Goal: Information Seeking & Learning: Learn about a topic

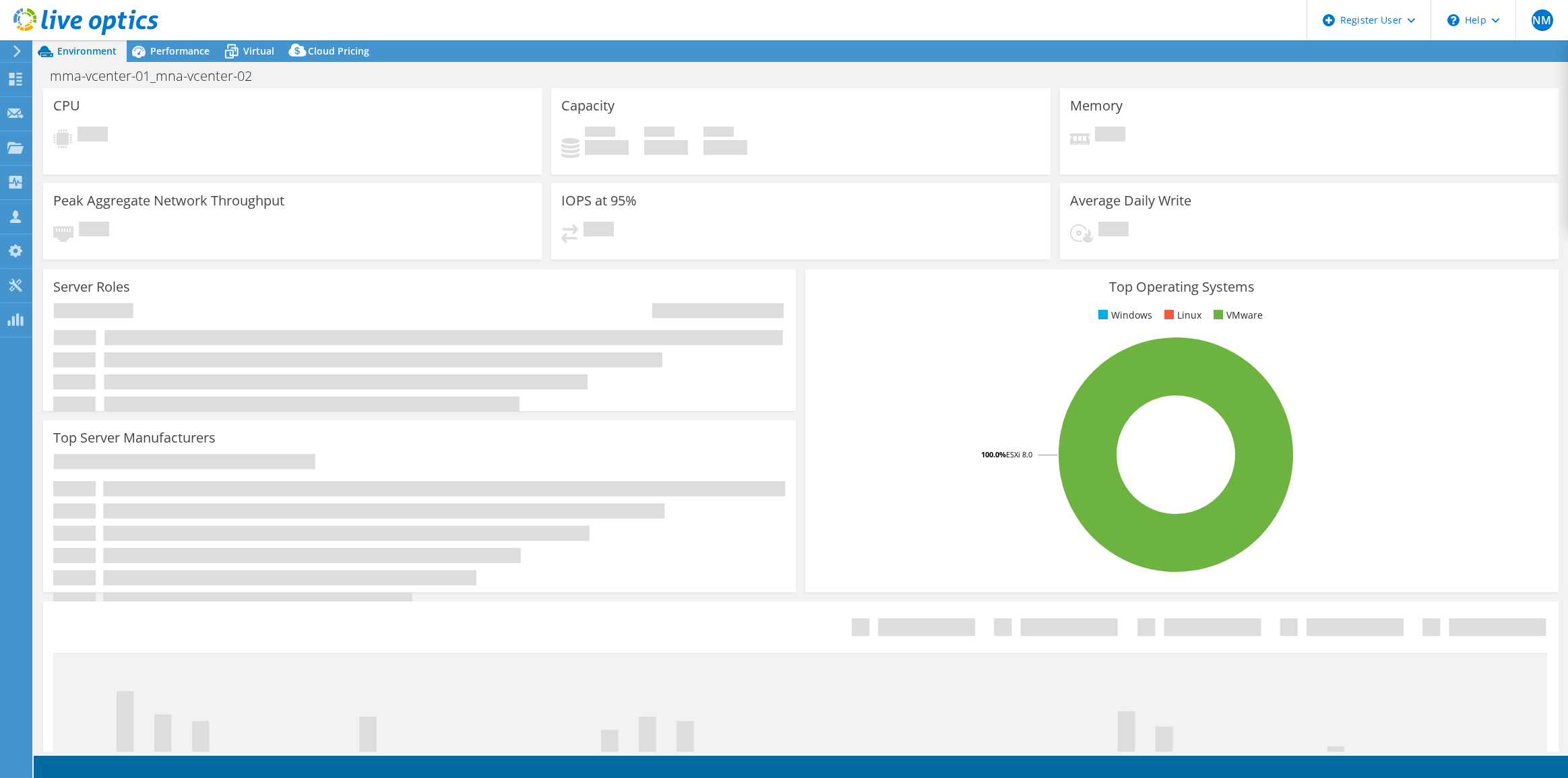
select select "USEast"
select select "USD"
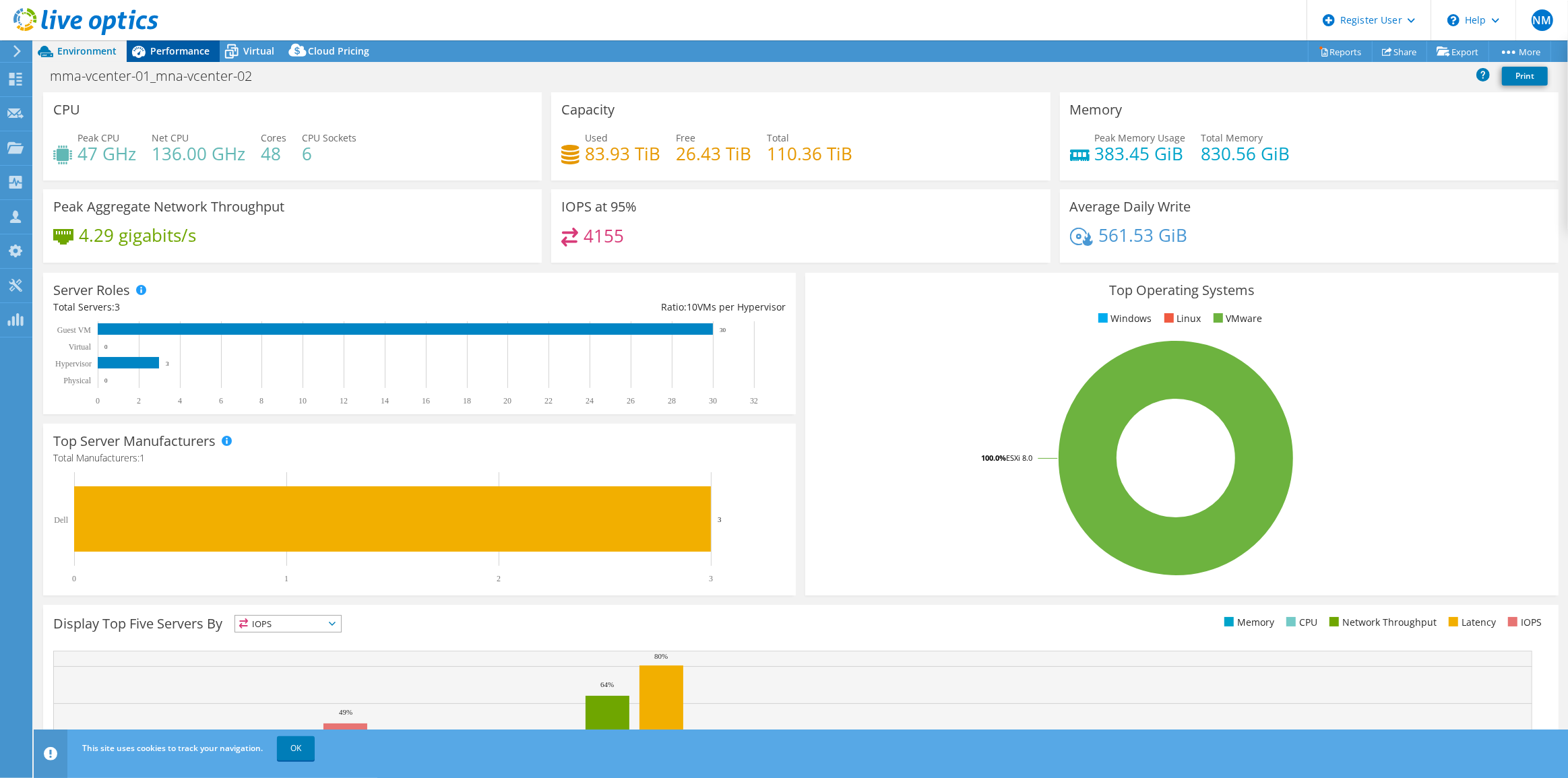
click at [200, 51] on span "Performance" at bounding box center [180, 50] width 59 height 12
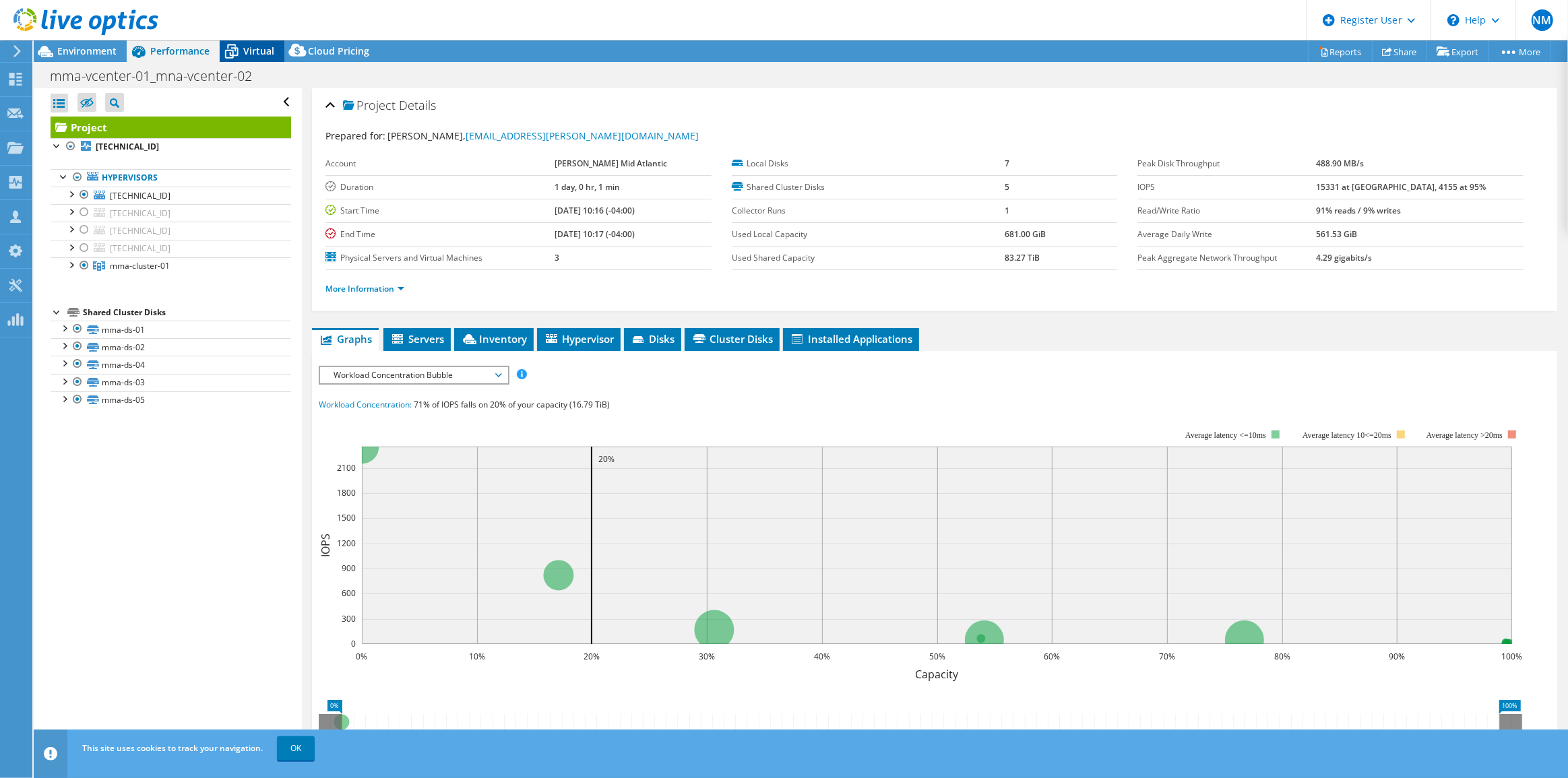
click at [271, 49] on span "Virtual" at bounding box center [258, 50] width 31 height 12
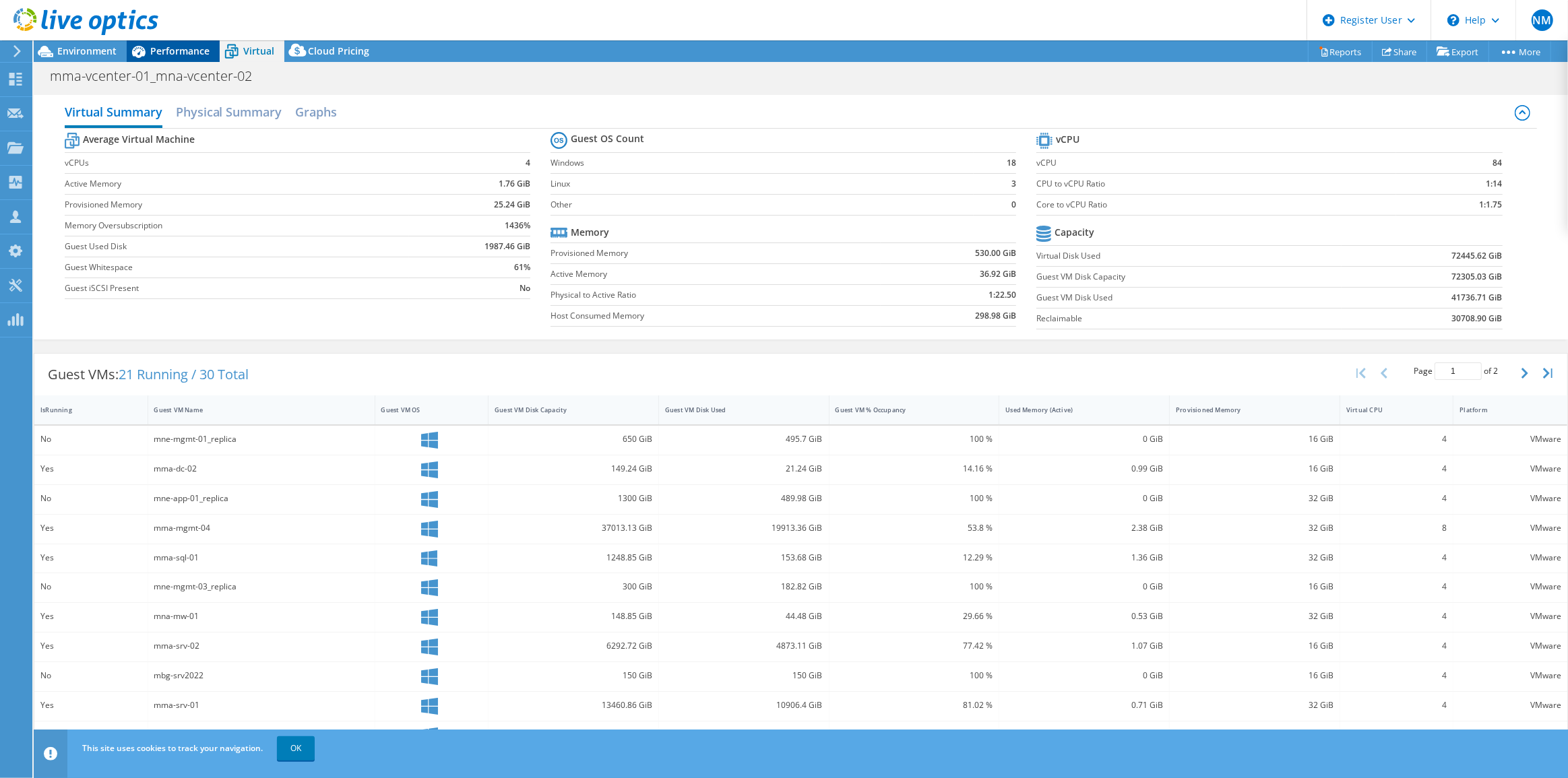
click at [147, 49] on icon at bounding box center [138, 51] width 24 height 24
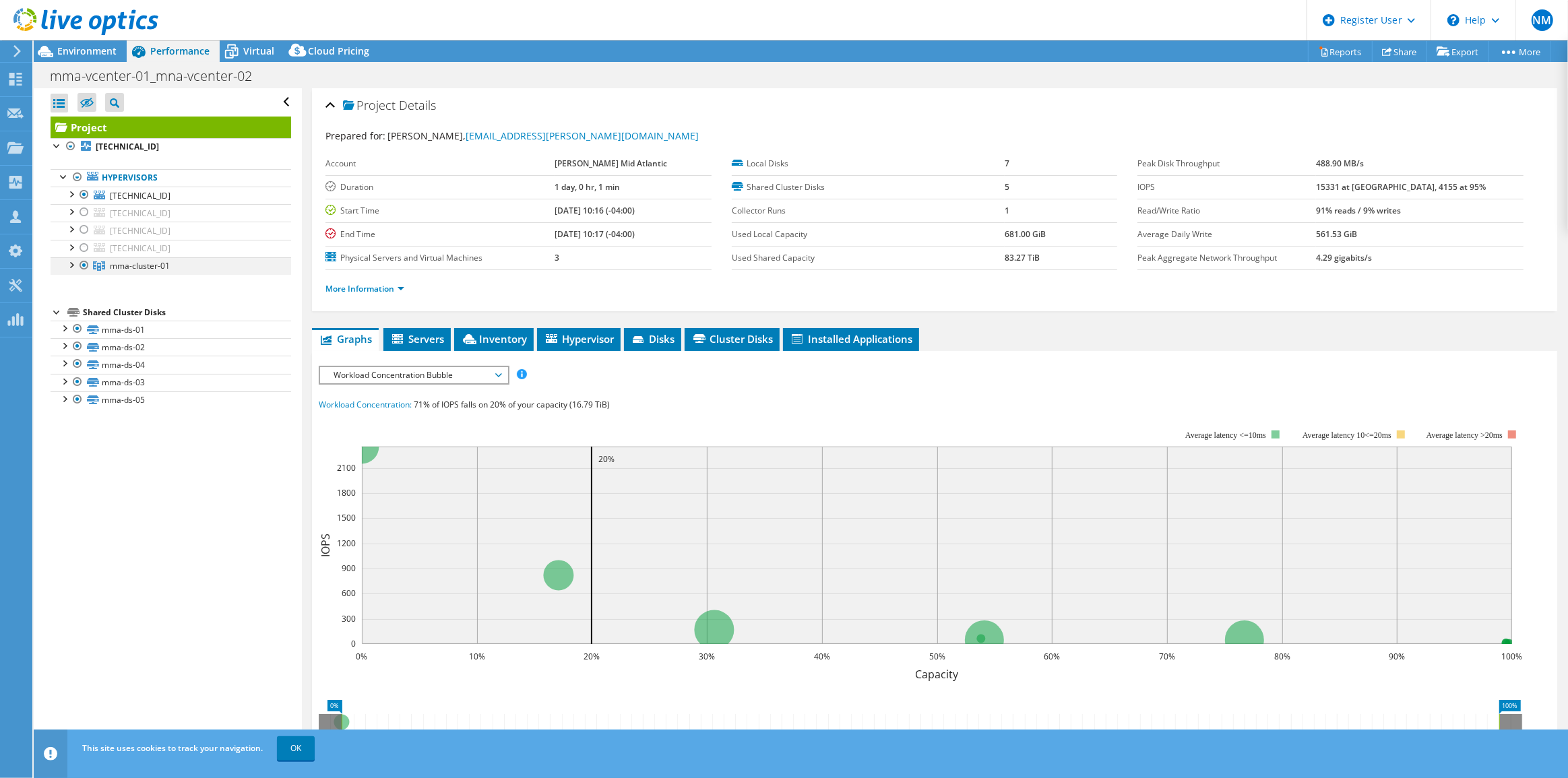
click at [69, 261] on div at bounding box center [70, 264] width 13 height 13
click at [73, 46] on span "Environment" at bounding box center [86, 50] width 59 height 12
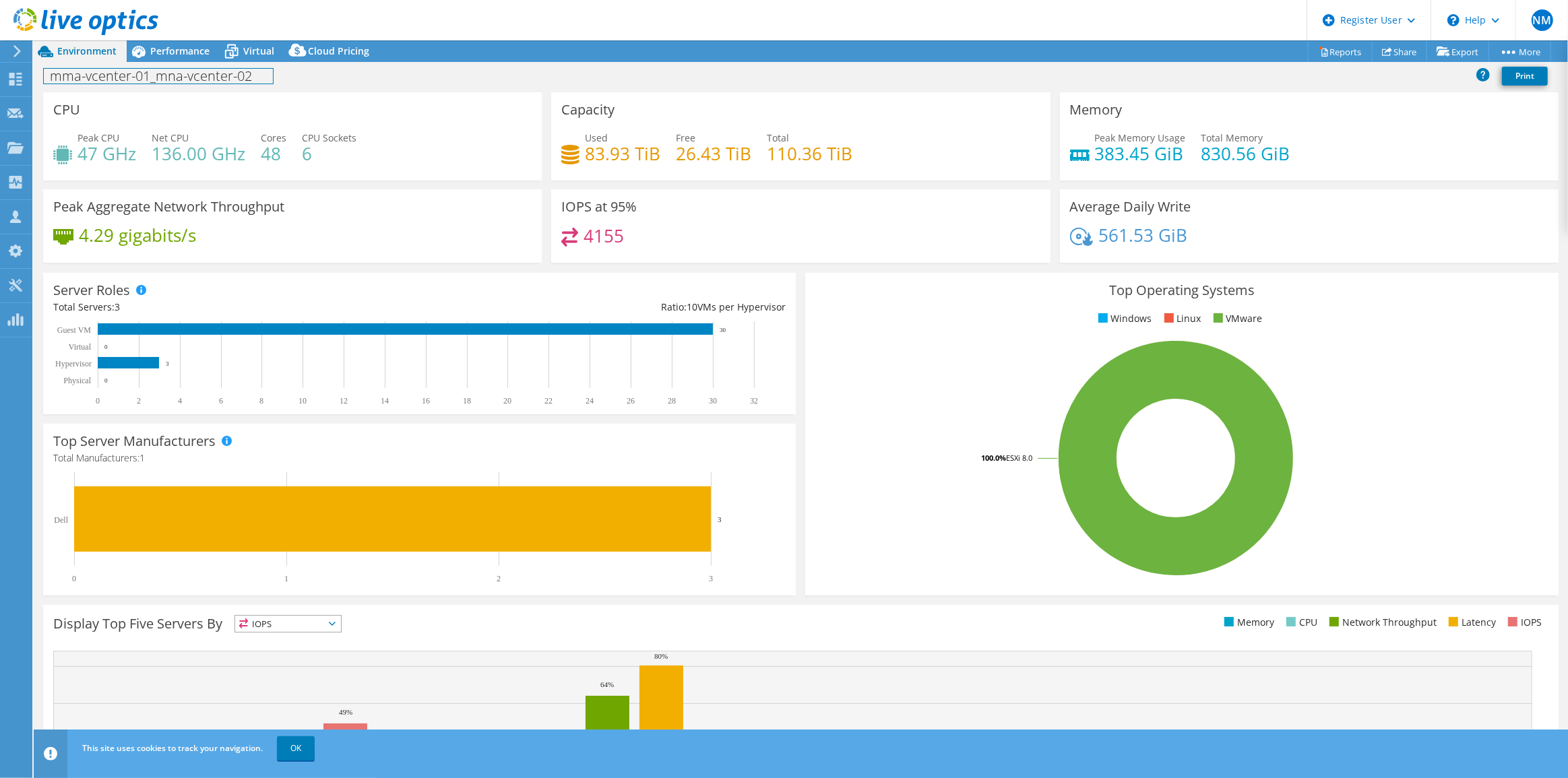
click at [161, 73] on h1 "mma-vcenter-01_mna-vcenter-02" at bounding box center [158, 76] width 229 height 15
click at [437, 73] on div "mma-vcenter-01_mna-vcenter-02 Print" at bounding box center [800, 76] width 1534 height 25
click at [201, 47] on span "Performance" at bounding box center [180, 50] width 59 height 12
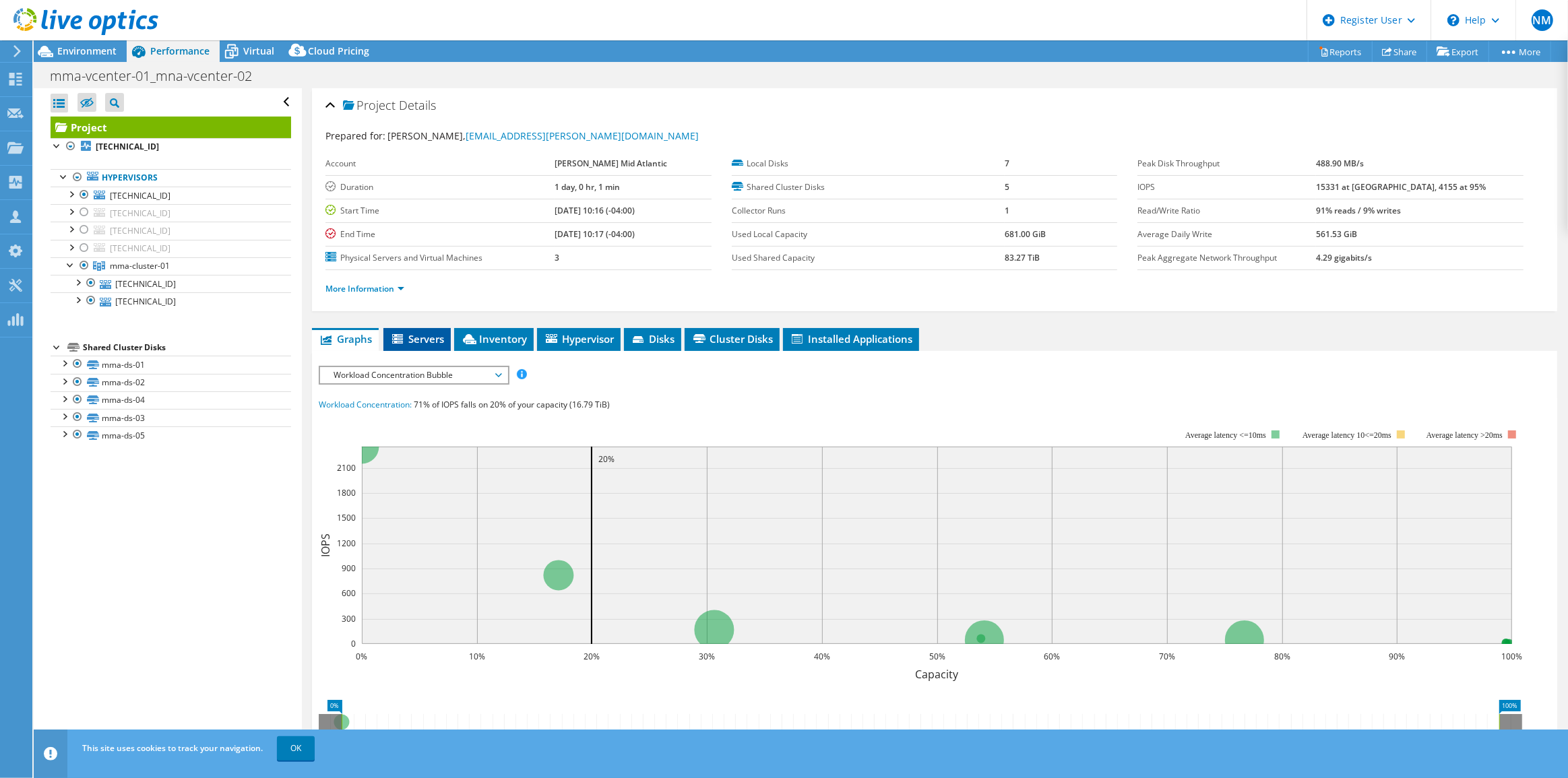
click at [415, 338] on span "Servers" at bounding box center [417, 339] width 54 height 13
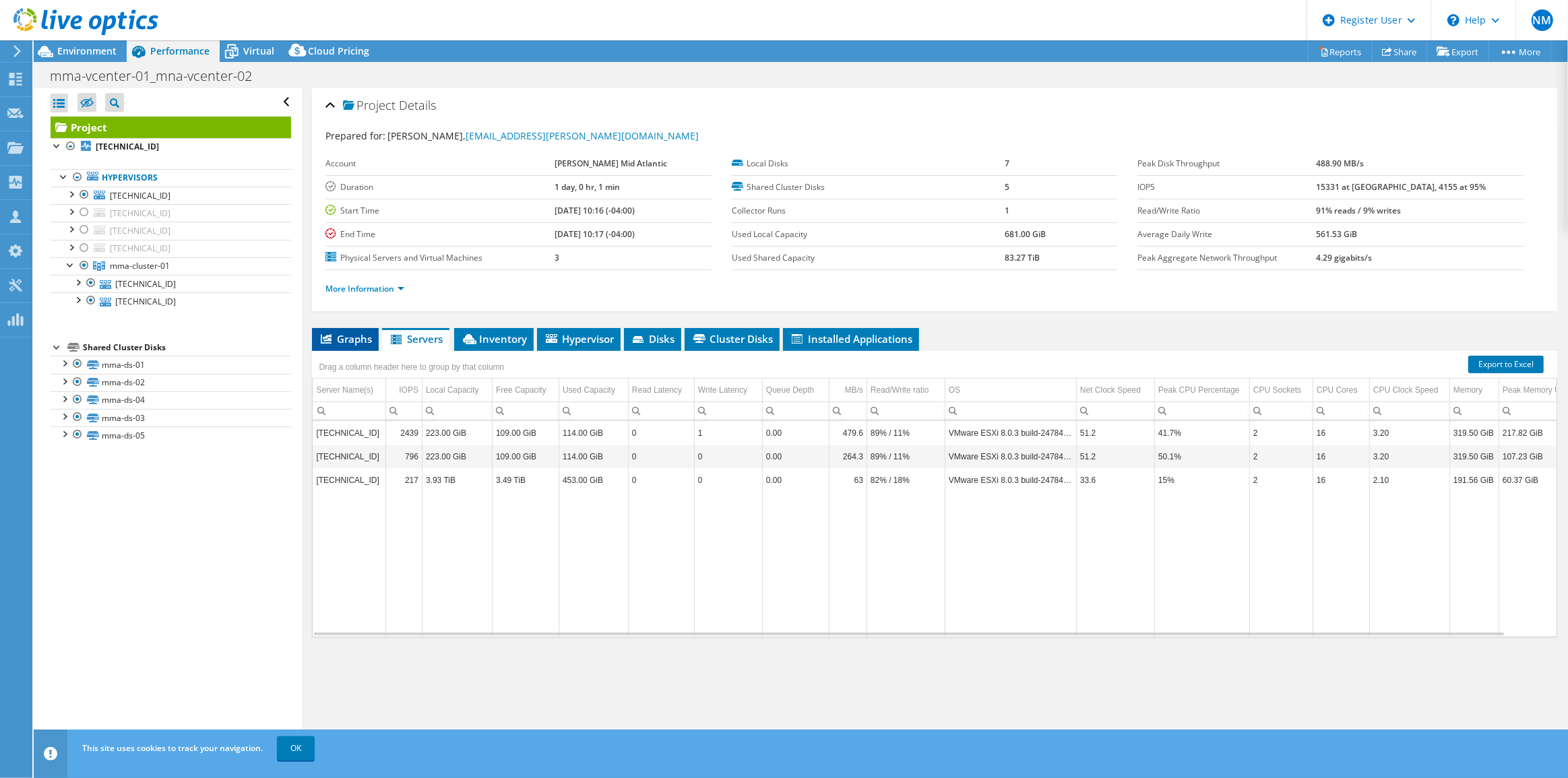
click at [330, 342] on span "Graphs" at bounding box center [345, 339] width 53 height 13
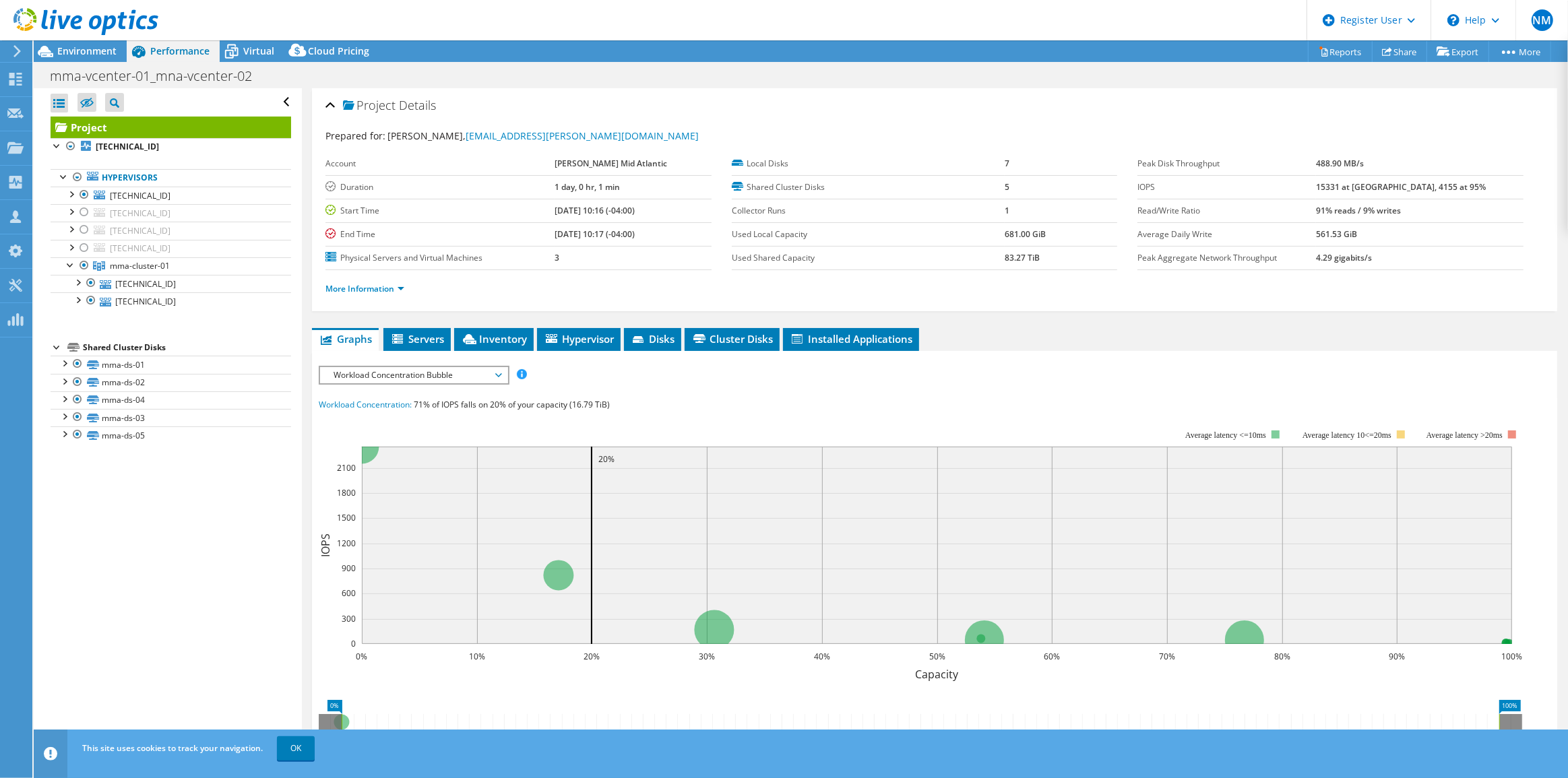
click at [441, 374] on span "Workload Concentration Bubble" at bounding box center [413, 374] width 173 height 16
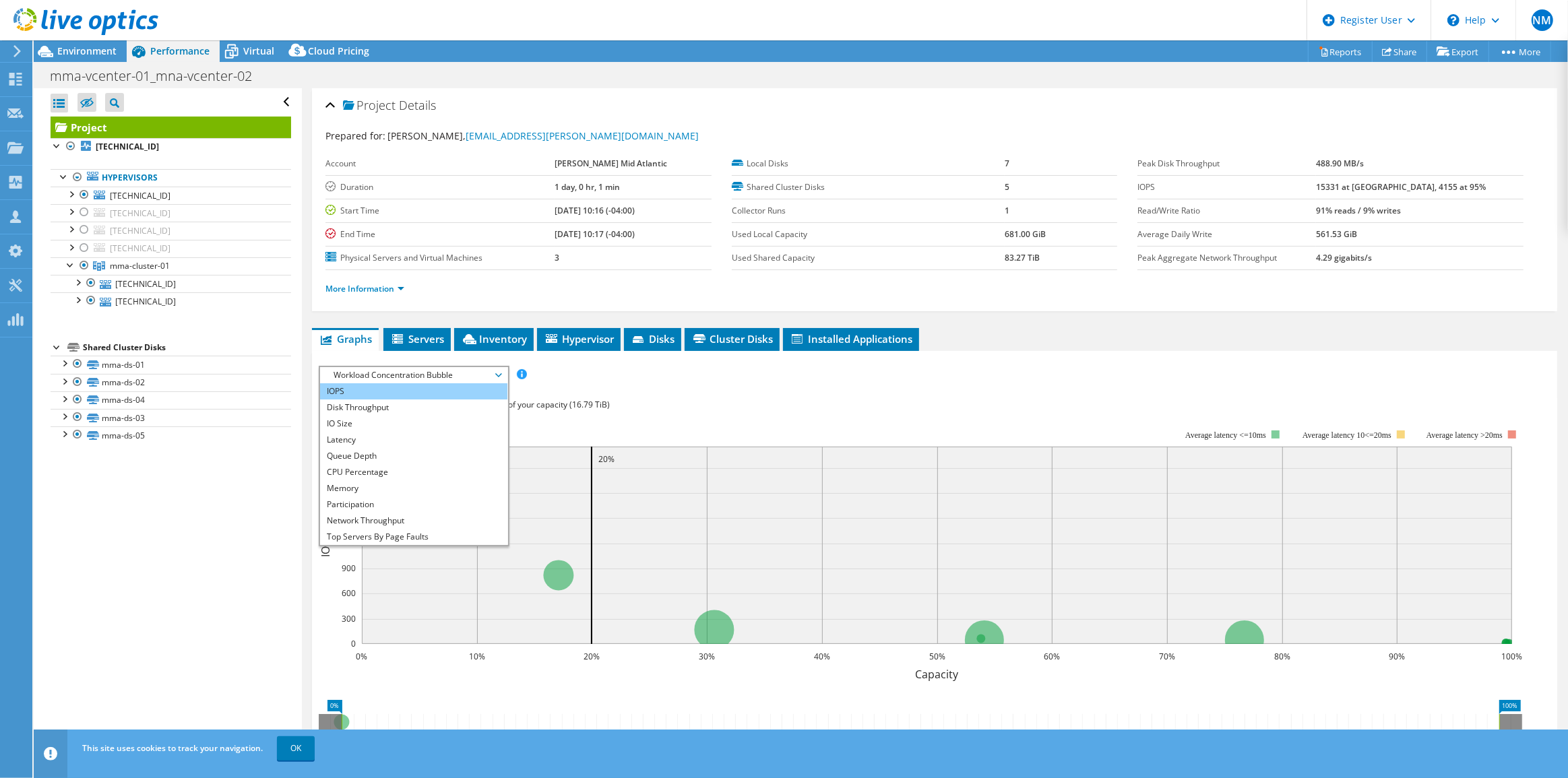
click at [435, 384] on li "IOPS" at bounding box center [413, 390] width 186 height 16
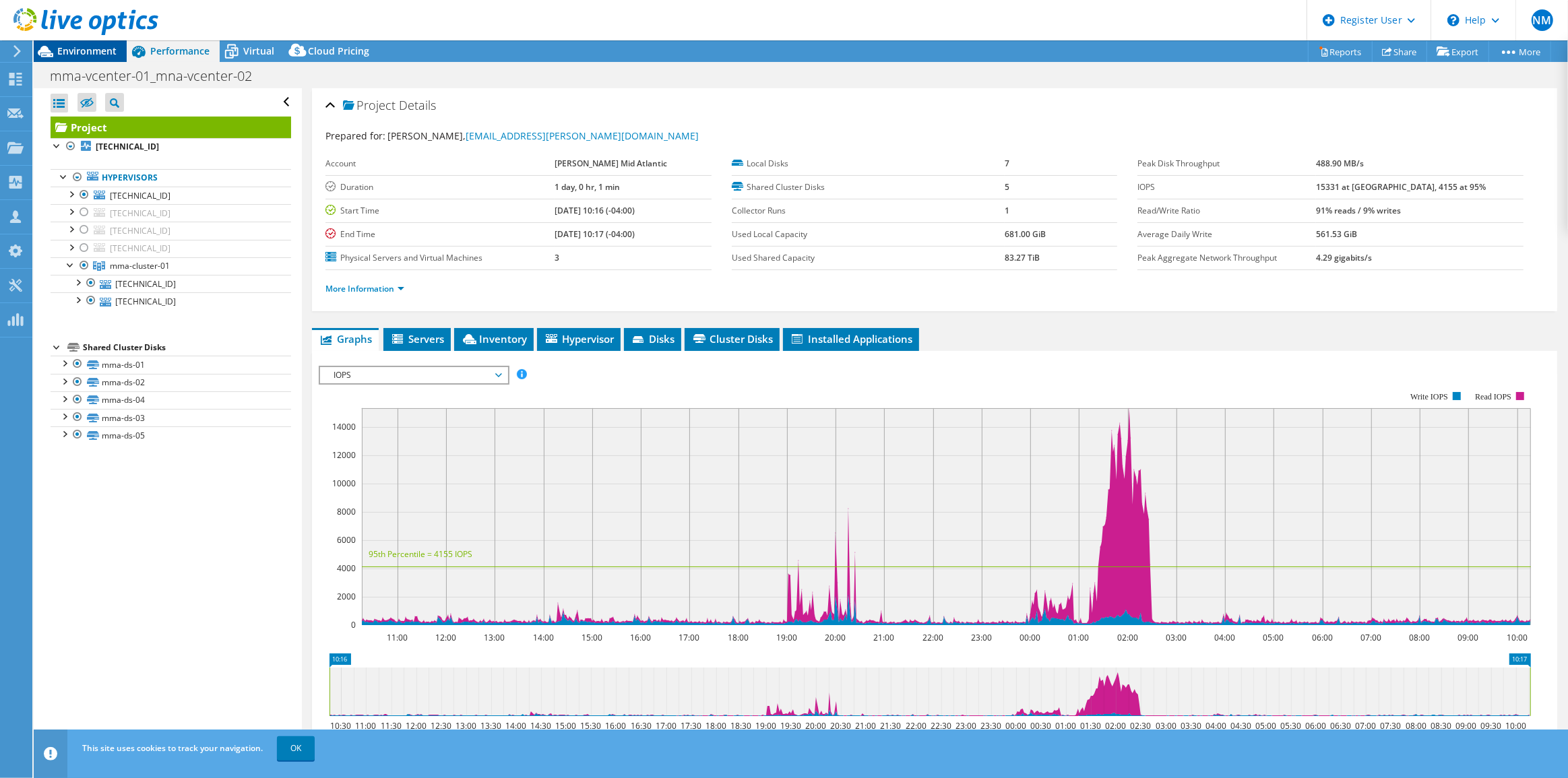
click at [94, 61] on div "Environment" at bounding box center [80, 51] width 93 height 22
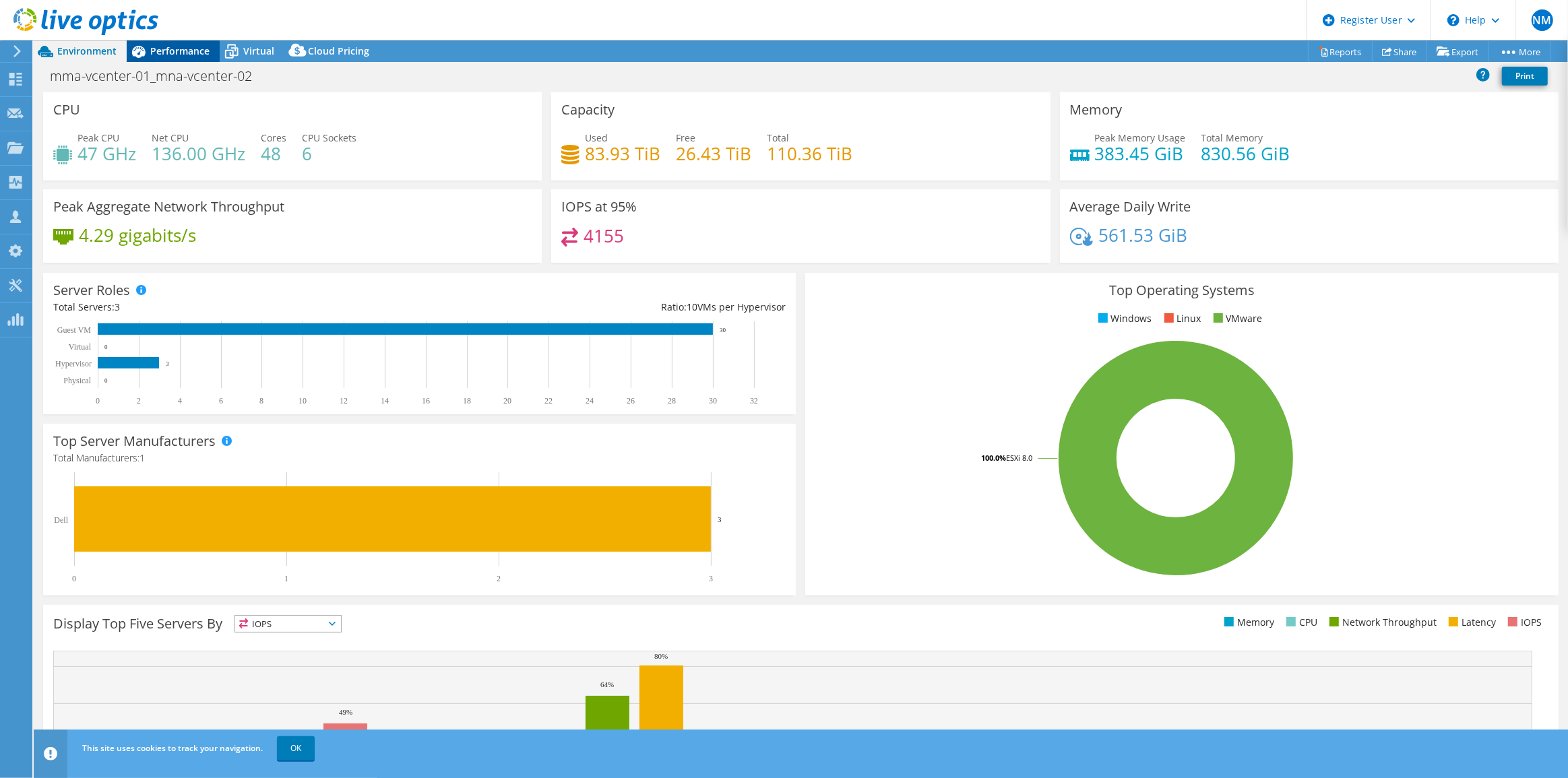
click at [207, 57] on div "Performance" at bounding box center [173, 51] width 93 height 22
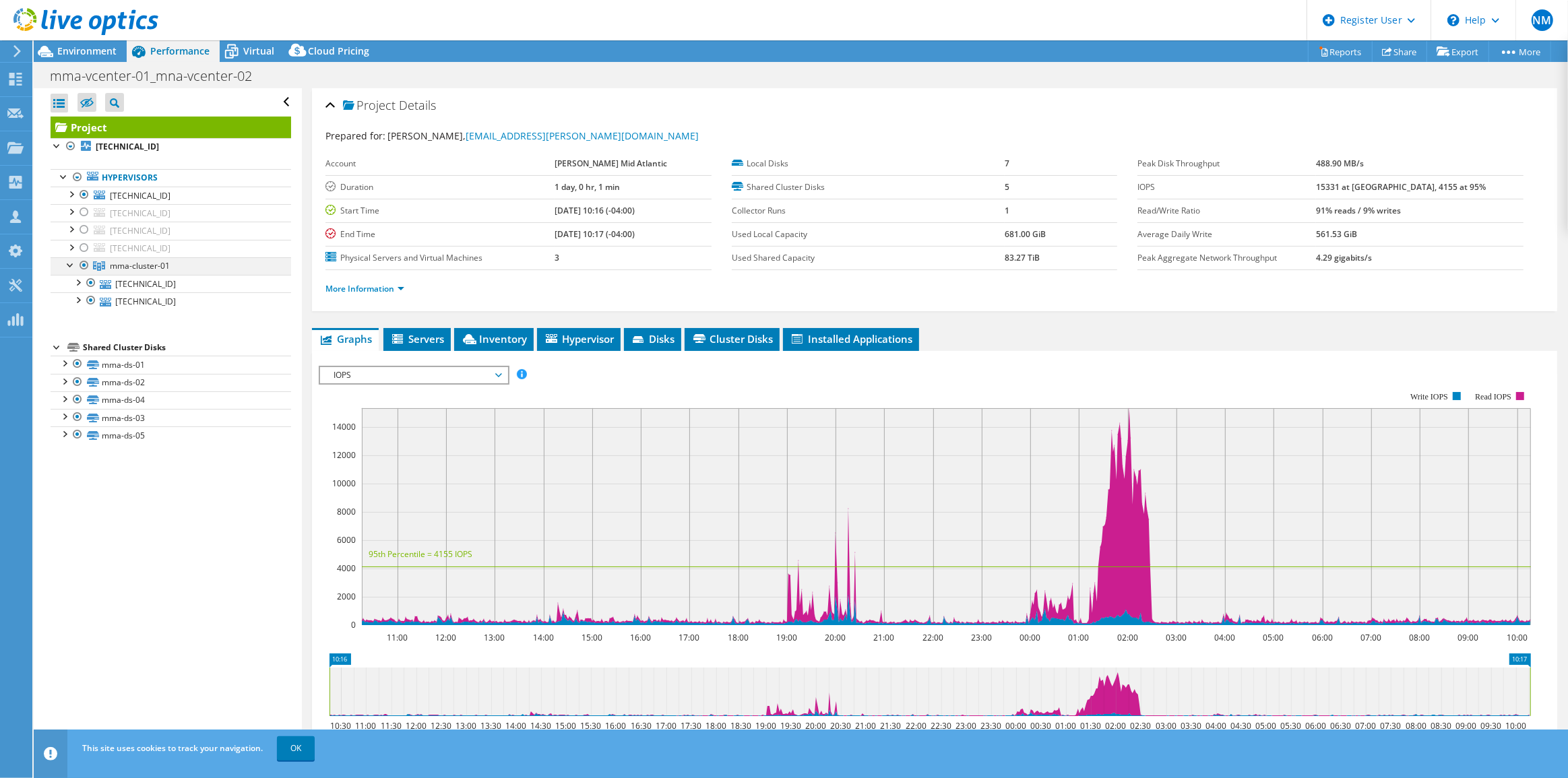
click at [69, 262] on div at bounding box center [70, 264] width 13 height 13
click at [106, 46] on span "Environment" at bounding box center [86, 50] width 59 height 12
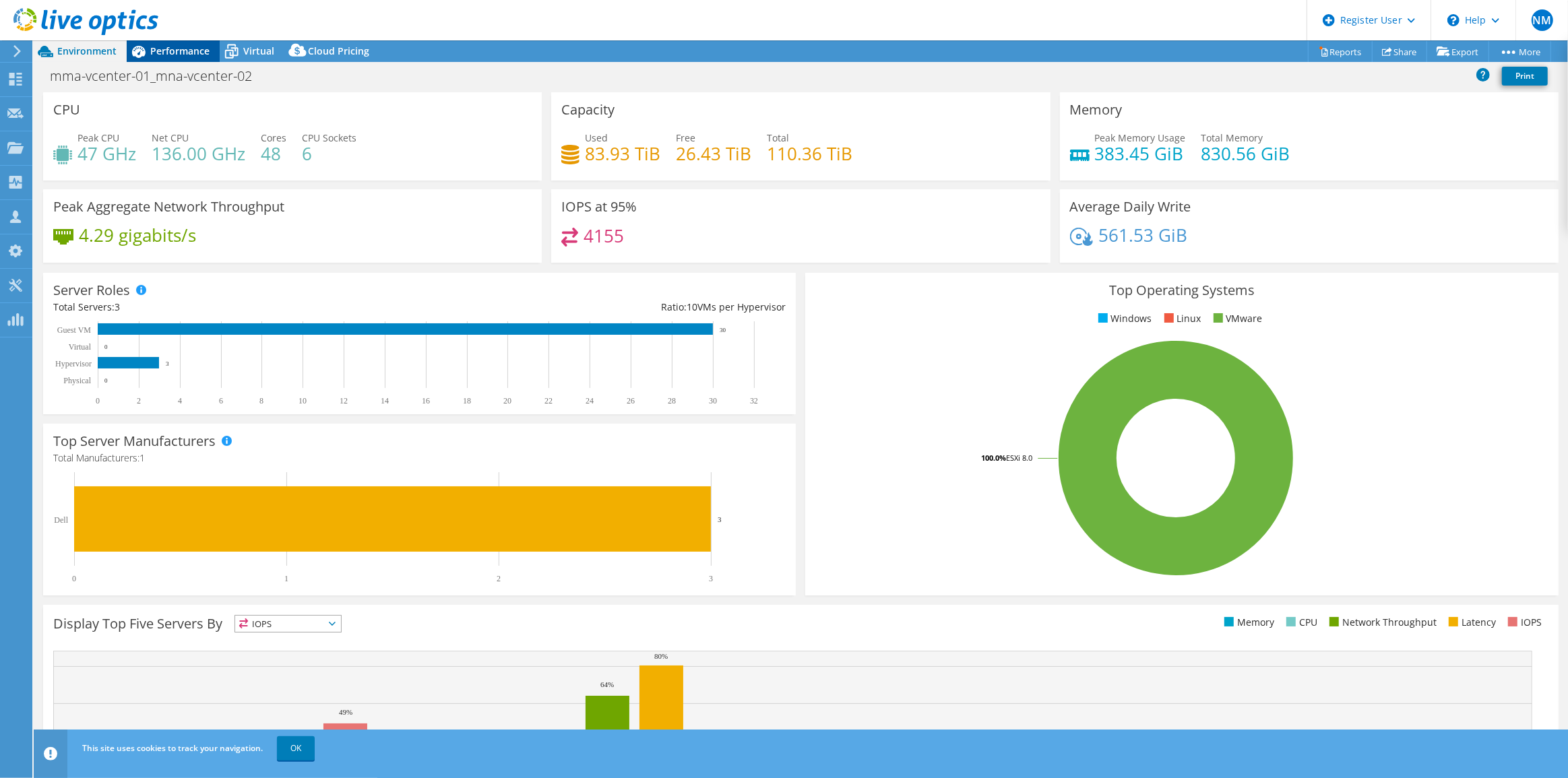
click at [159, 52] on span "Performance" at bounding box center [180, 50] width 59 height 12
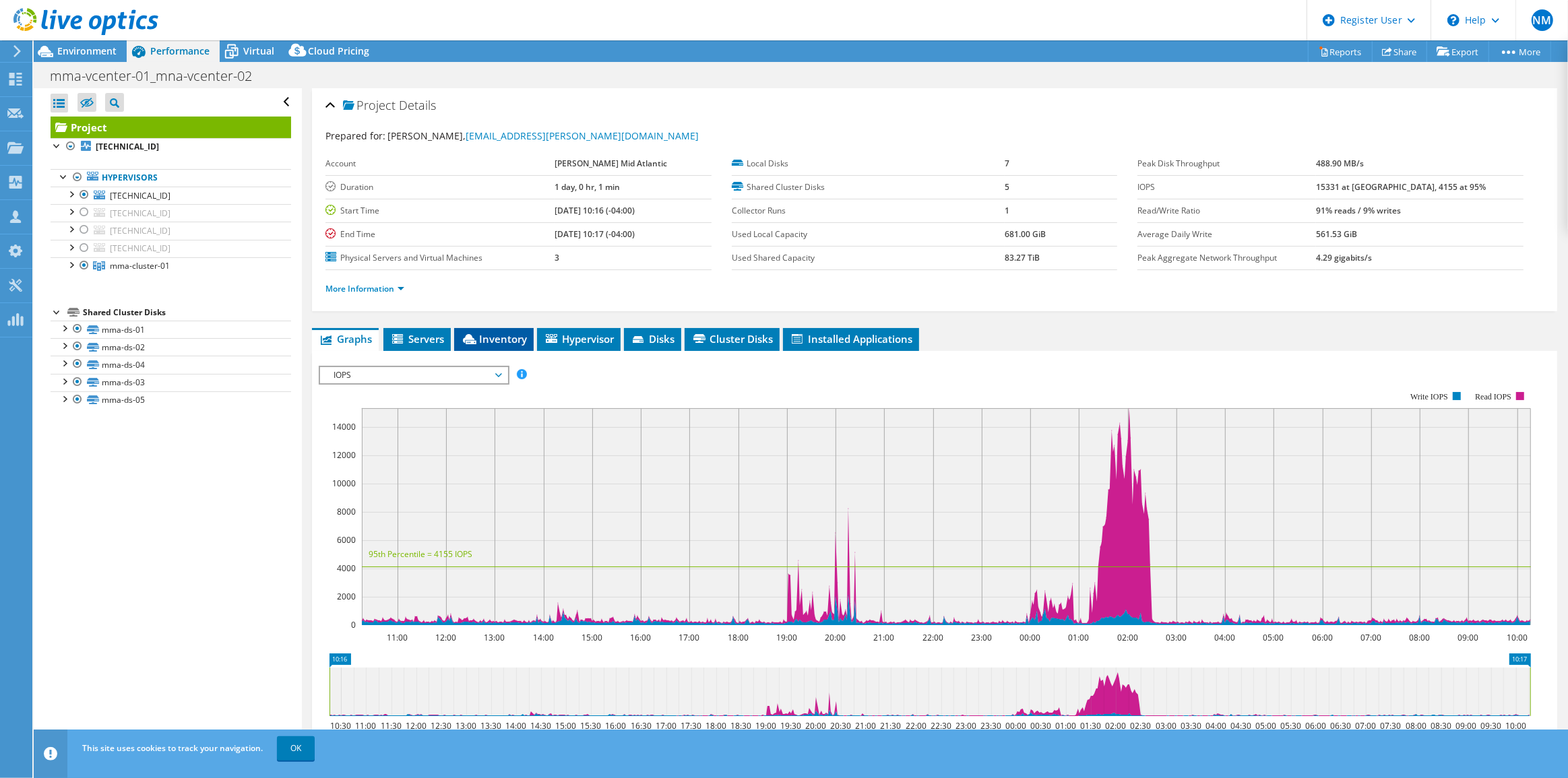
click at [510, 333] on span "Inventory" at bounding box center [493, 339] width 66 height 13
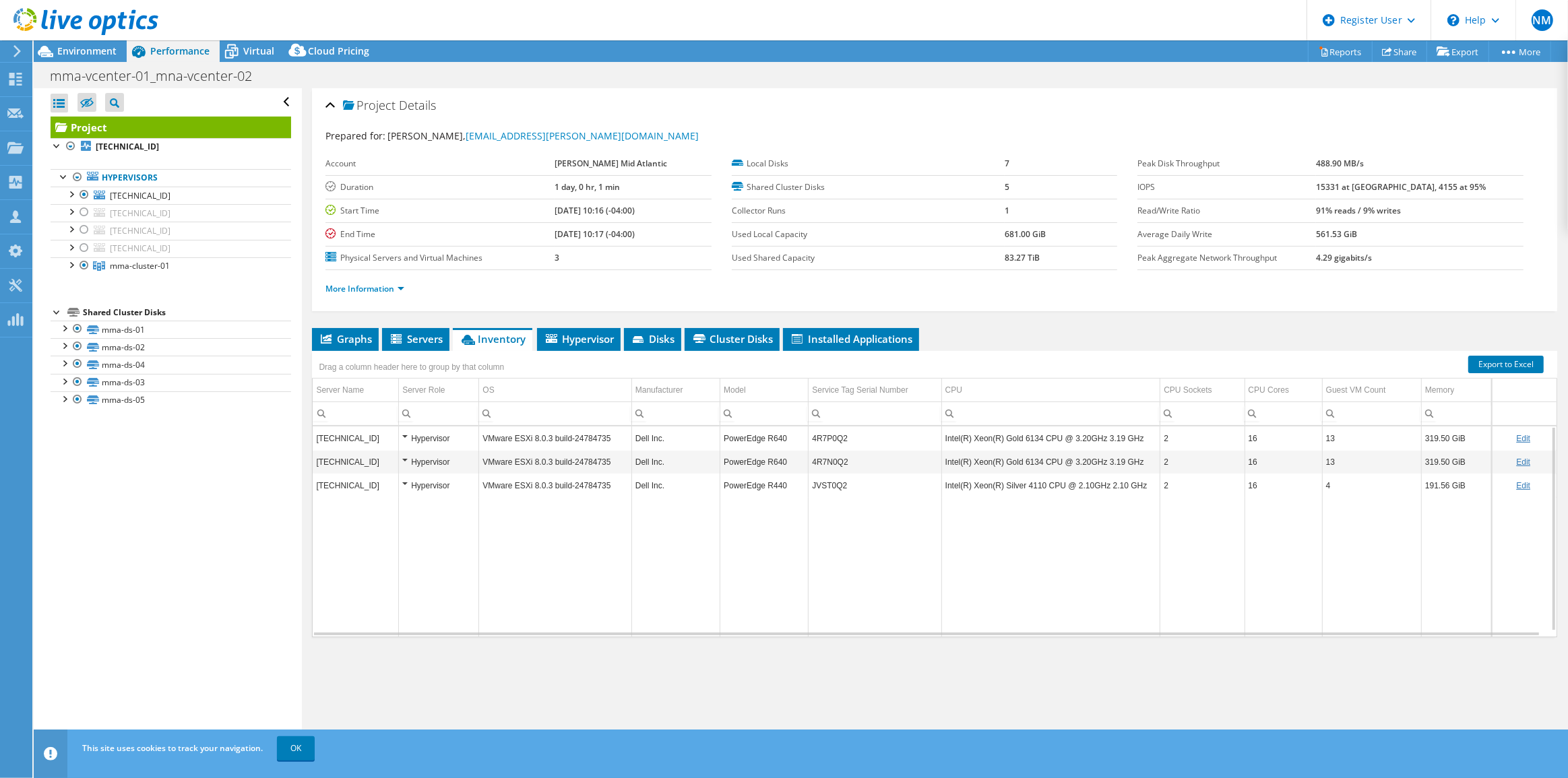
click at [710, 575] on td "Data grid" at bounding box center [675, 566] width 88 height 140
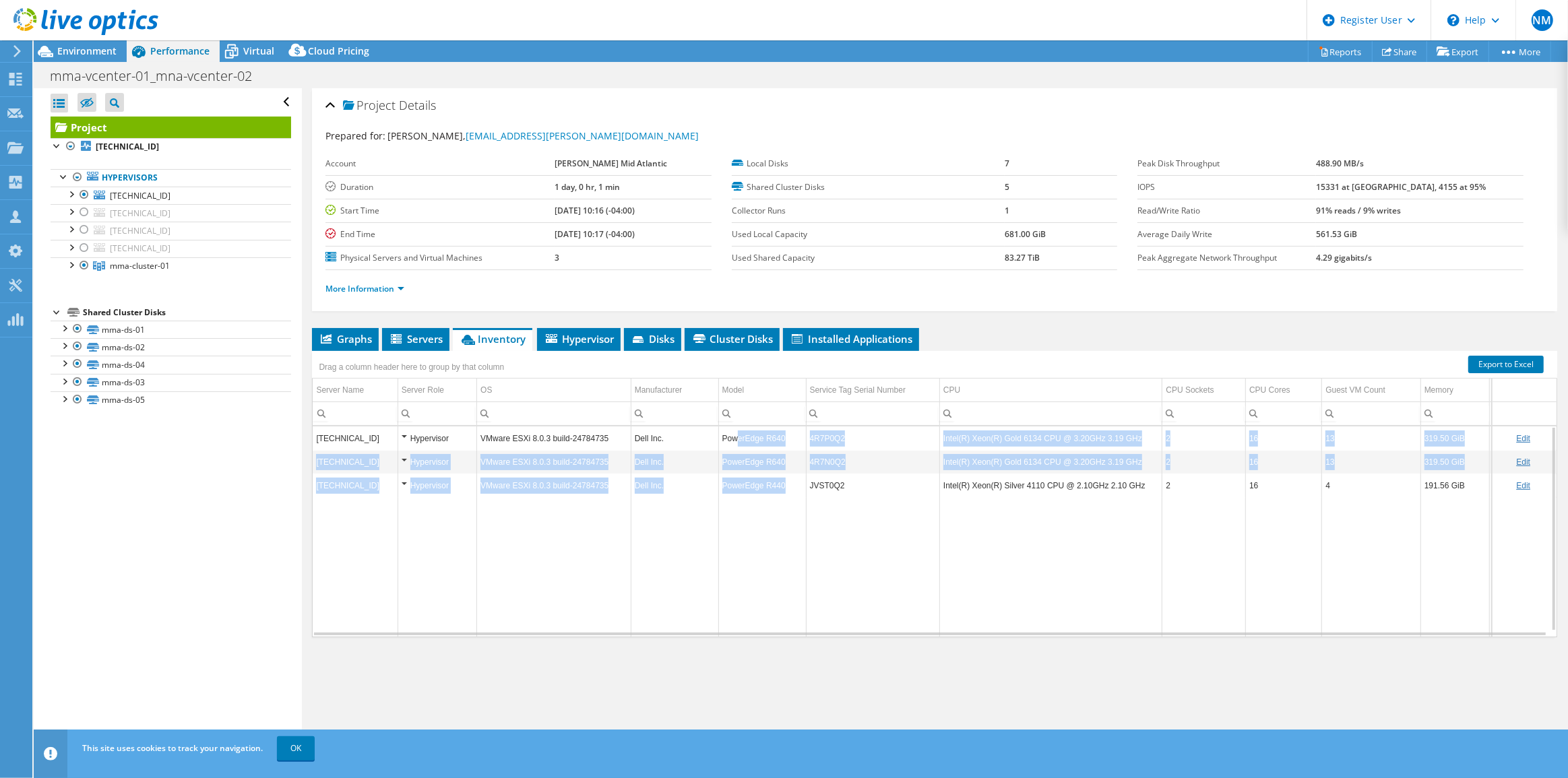
drag, startPoint x: 735, startPoint y: 433, endPoint x: 791, endPoint y: 484, distance: 75.7
click at [791, 484] on tbody "172.16.6.22 Hypervisor VMware ESXi 8.0.3 build-24784735 Dell Inc. PowerEdge R64…" at bounding box center [934, 531] width 1244 height 210
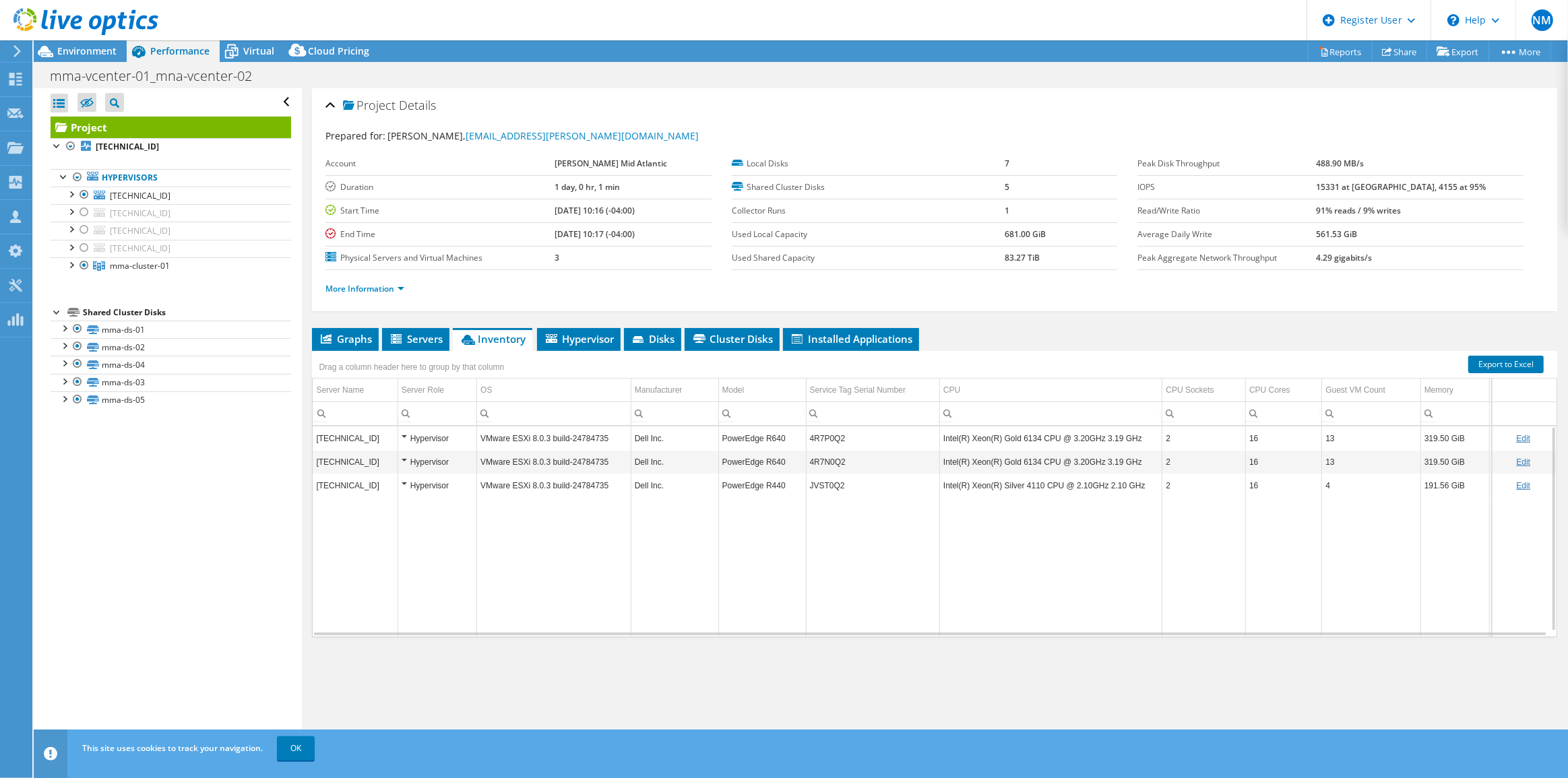
click at [778, 554] on td "Data grid" at bounding box center [762, 566] width 87 height 140
click at [81, 50] on span "Environment" at bounding box center [86, 50] width 59 height 12
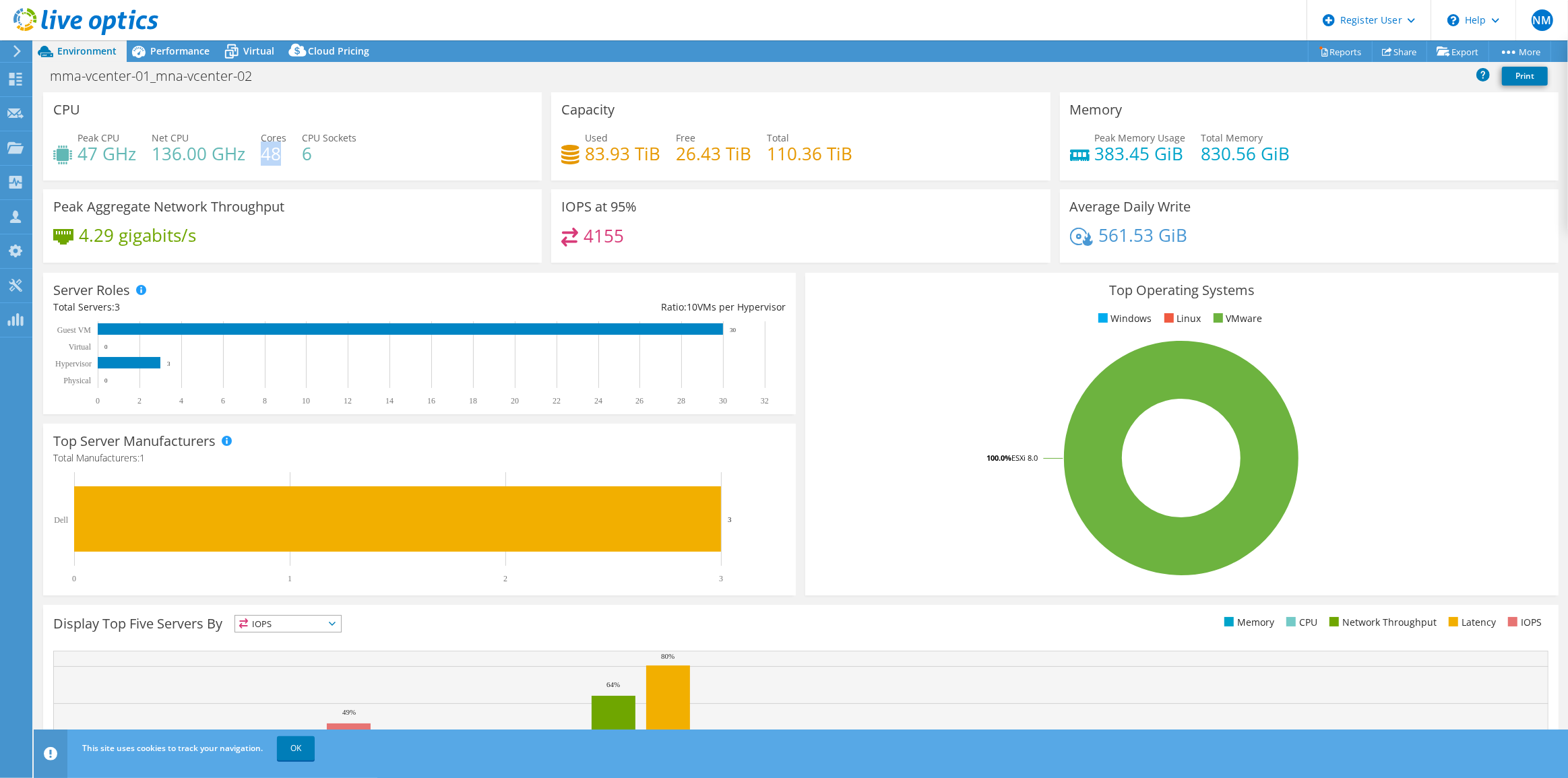
drag, startPoint x: 263, startPoint y: 142, endPoint x: 279, endPoint y: 153, distance: 19.4
click at [279, 153] on h4 "48" at bounding box center [273, 154] width 26 height 15
click at [177, 47] on span "Performance" at bounding box center [180, 50] width 59 height 12
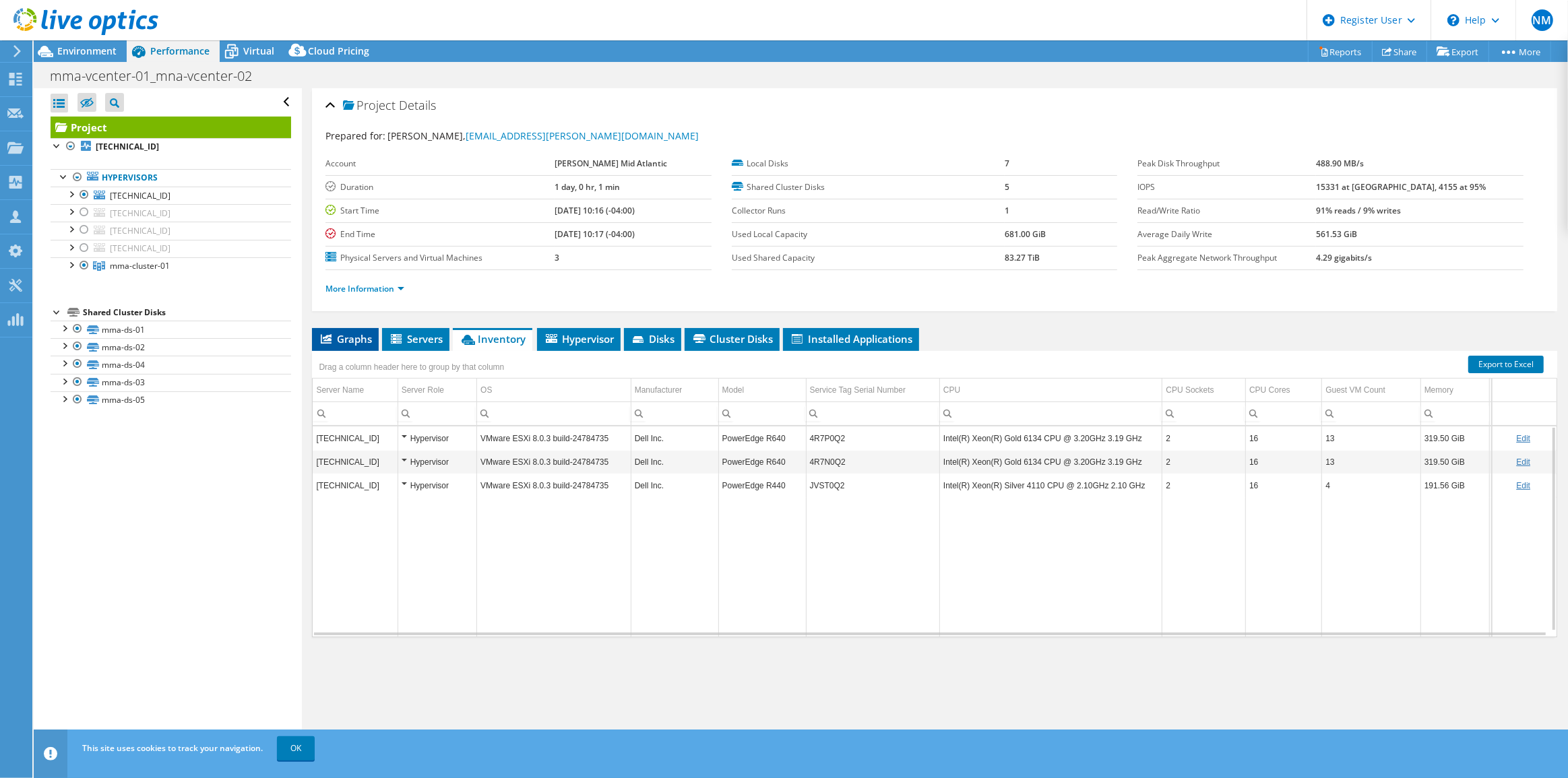
click at [327, 328] on li "Graphs" at bounding box center [345, 339] width 67 height 23
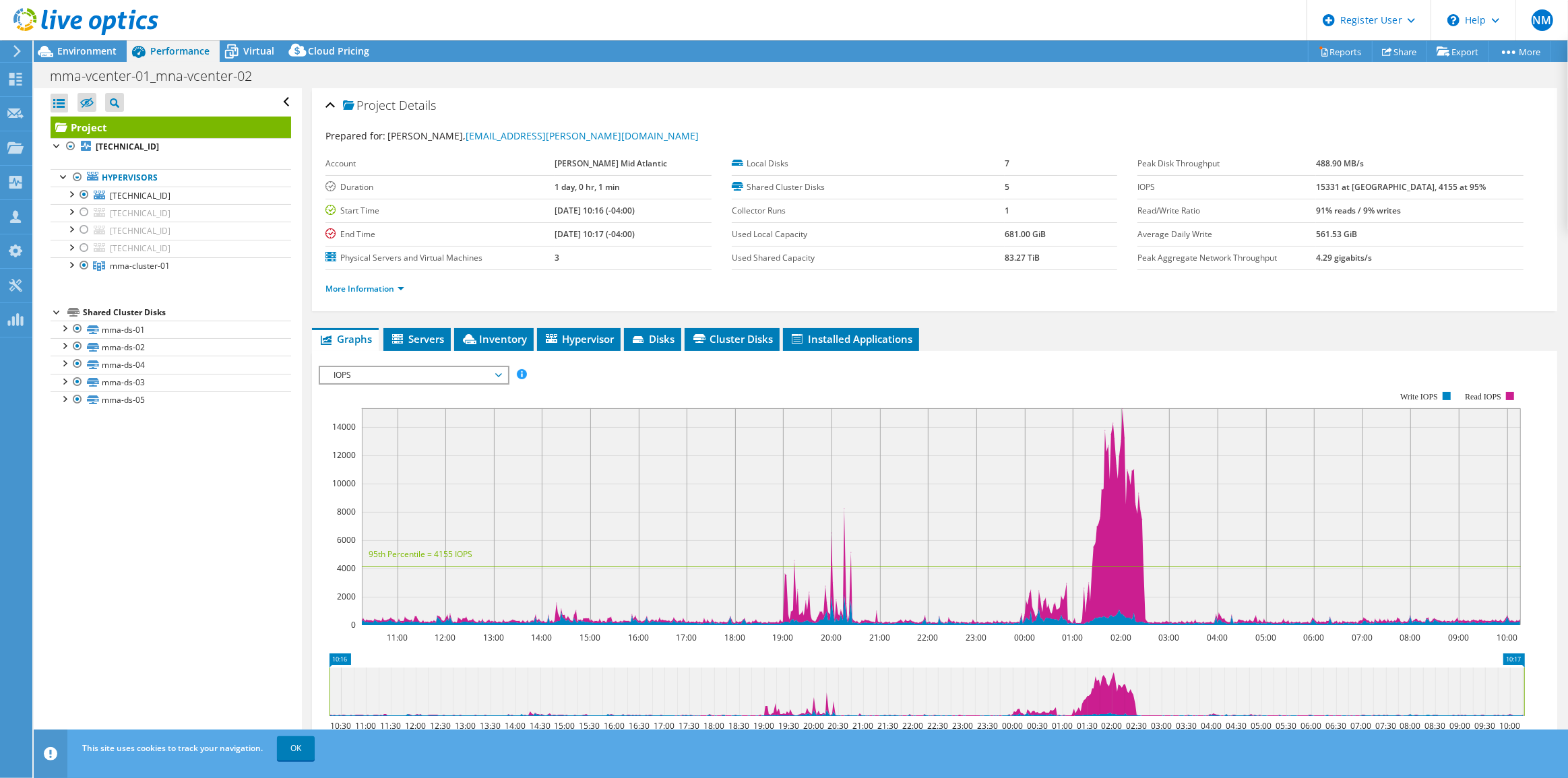
click at [423, 367] on span "IOPS" at bounding box center [413, 374] width 173 height 16
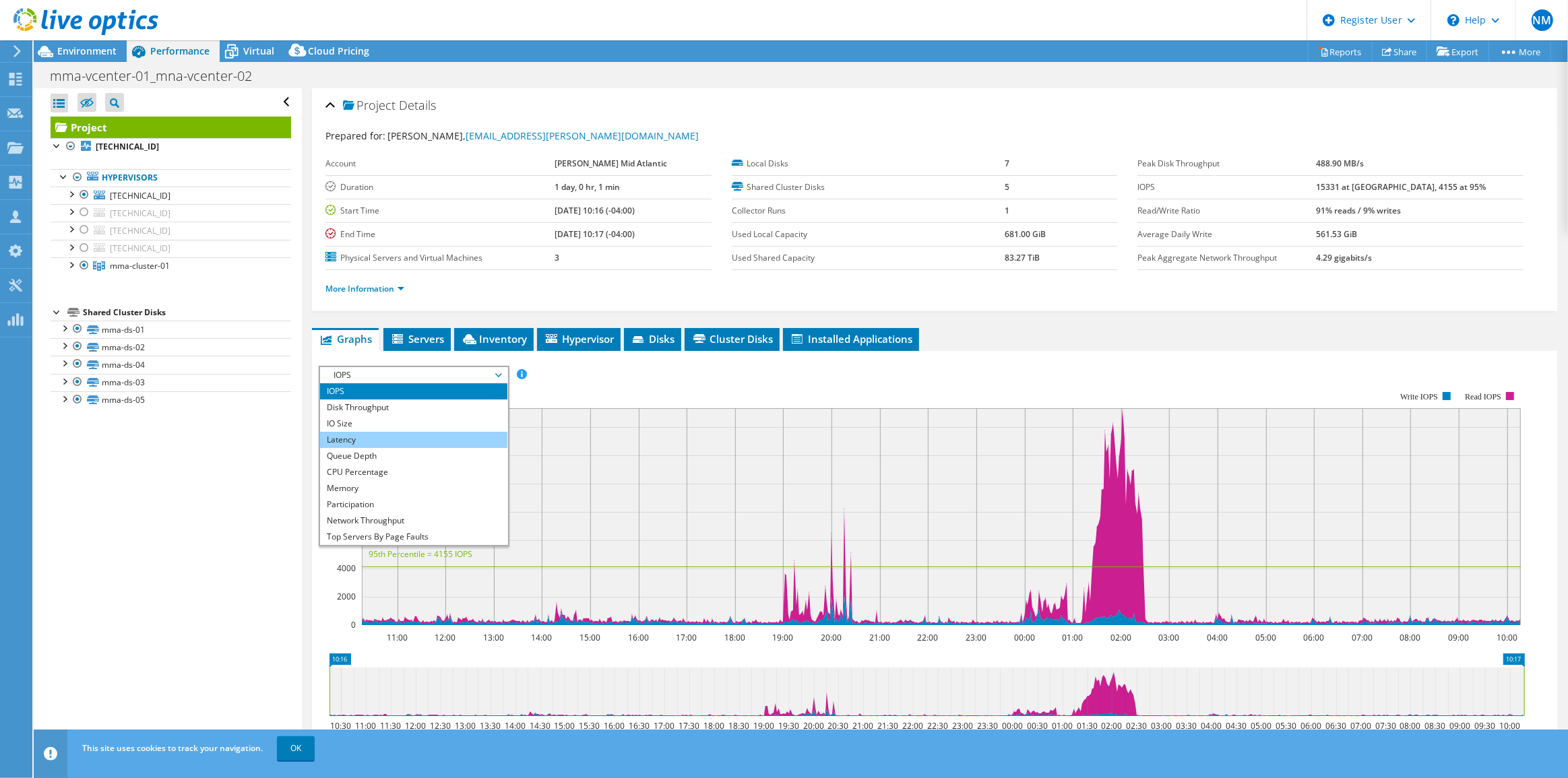
click at [429, 431] on li "Latency" at bounding box center [413, 439] width 186 height 16
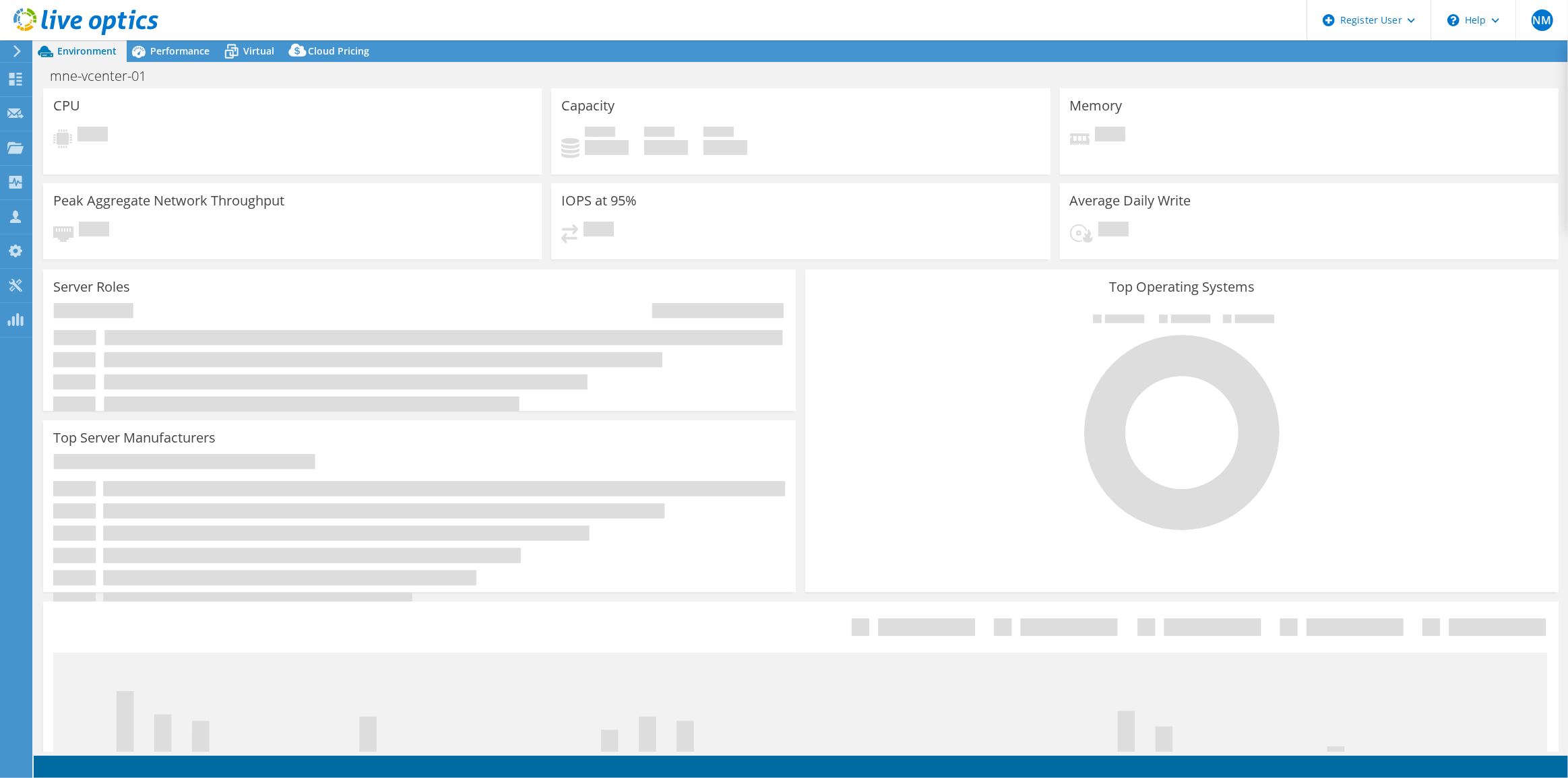
select select "USEast"
select select "USD"
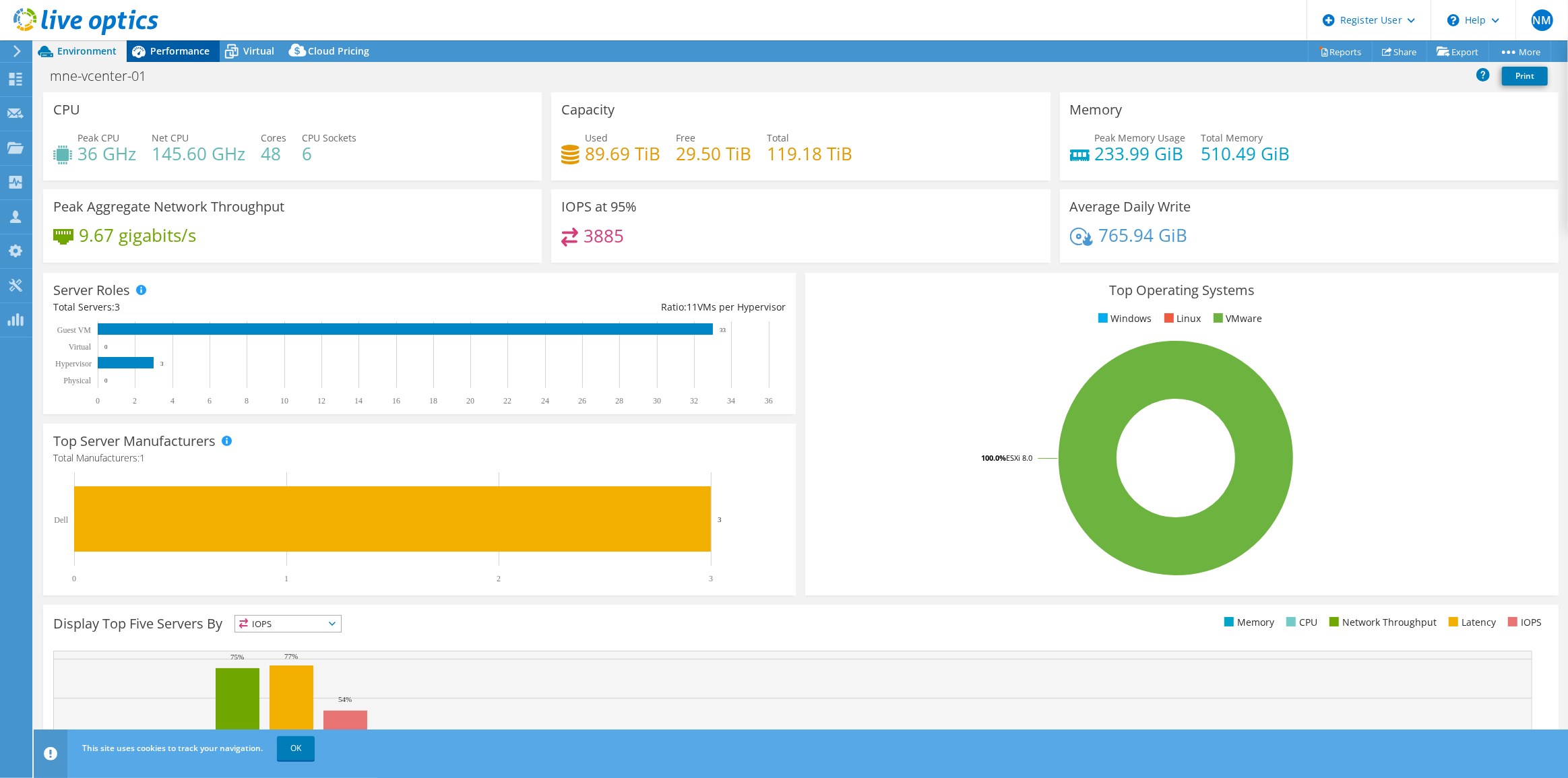
click at [181, 58] on div "Performance" at bounding box center [173, 51] width 93 height 22
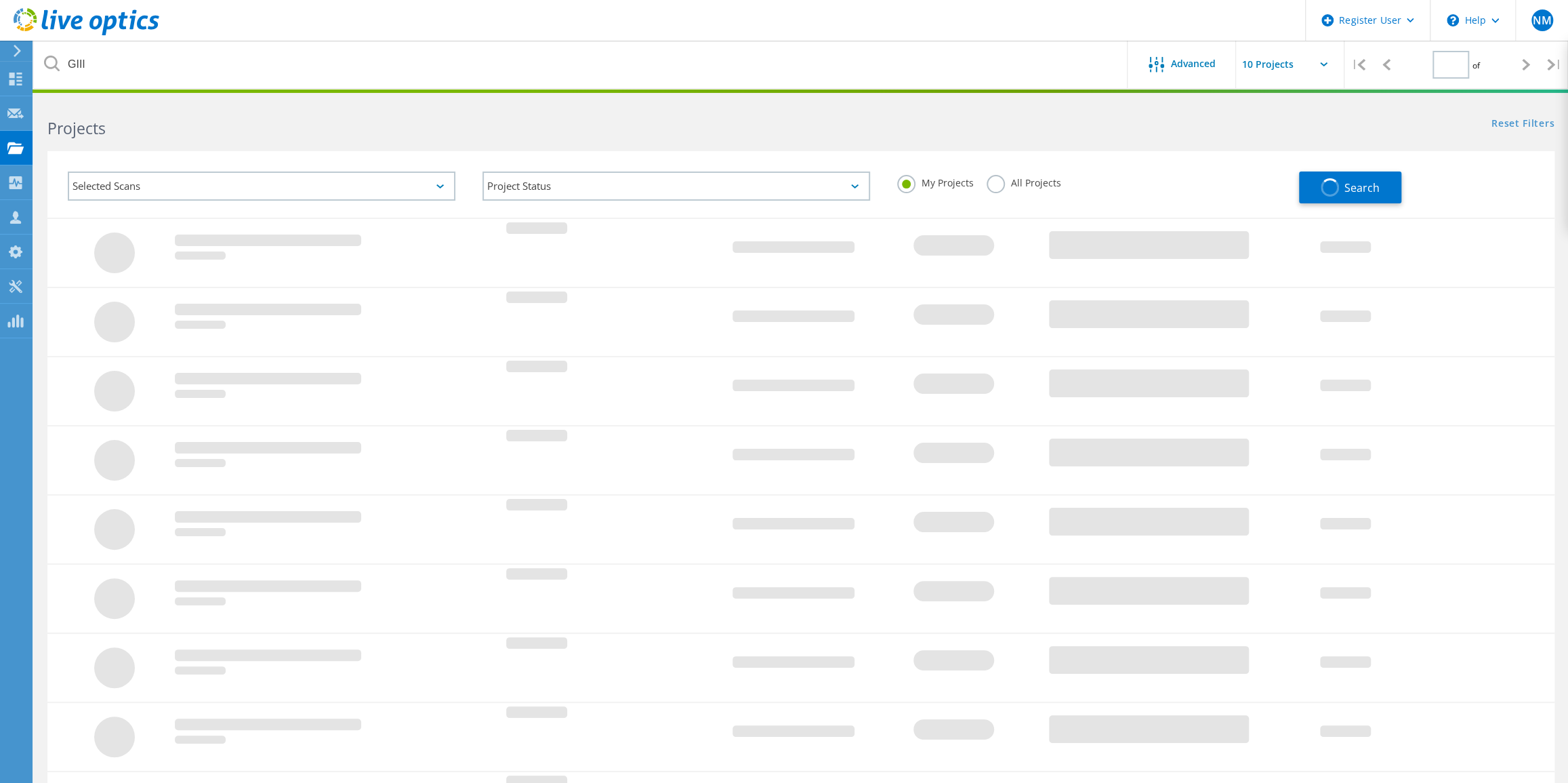
type input "1"
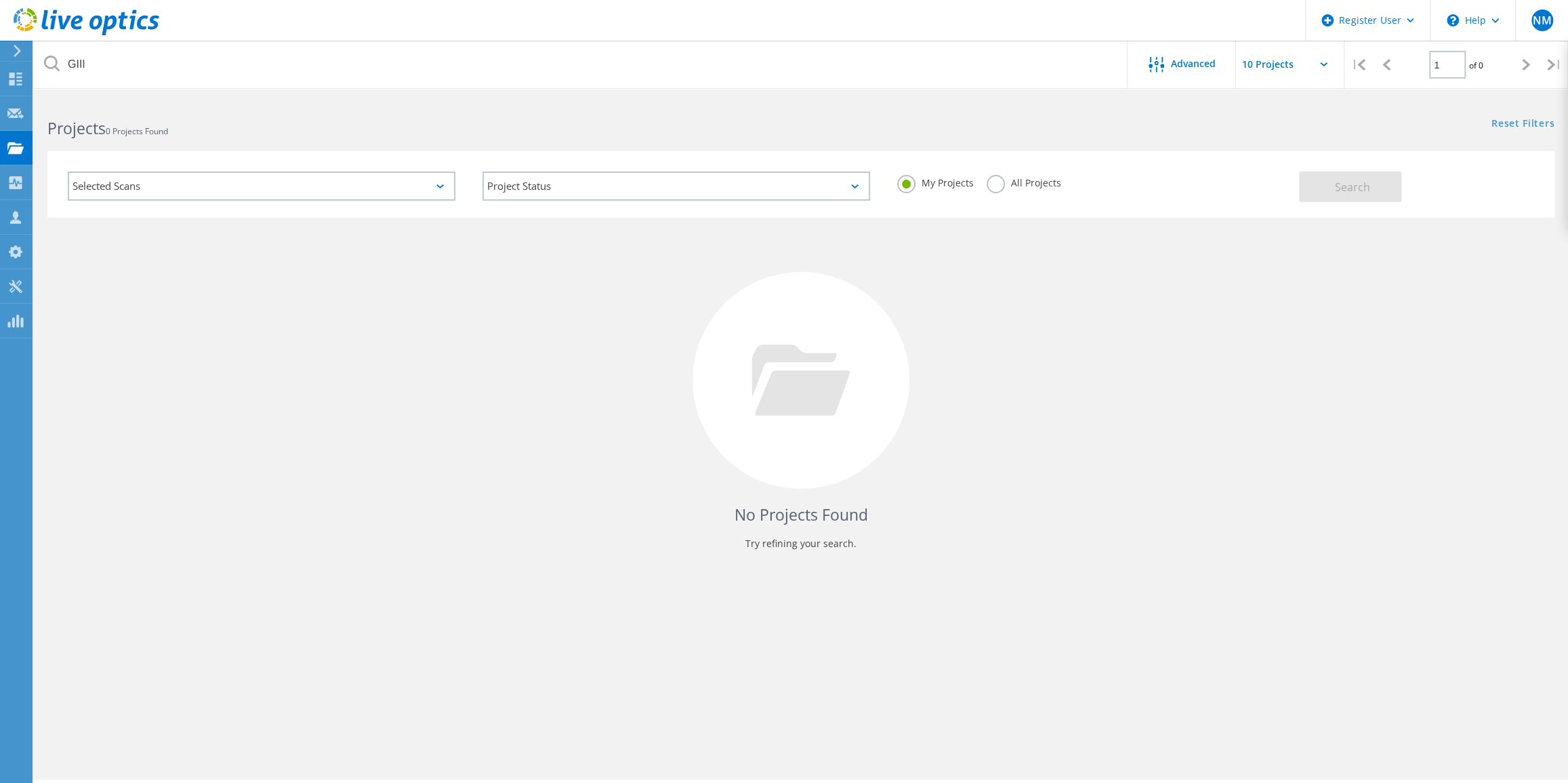
click at [993, 183] on label "All Projects" at bounding box center [1022, 181] width 74 height 12
click at [0, 0] on input "All Projects" at bounding box center [0, 0] width 0 height 0
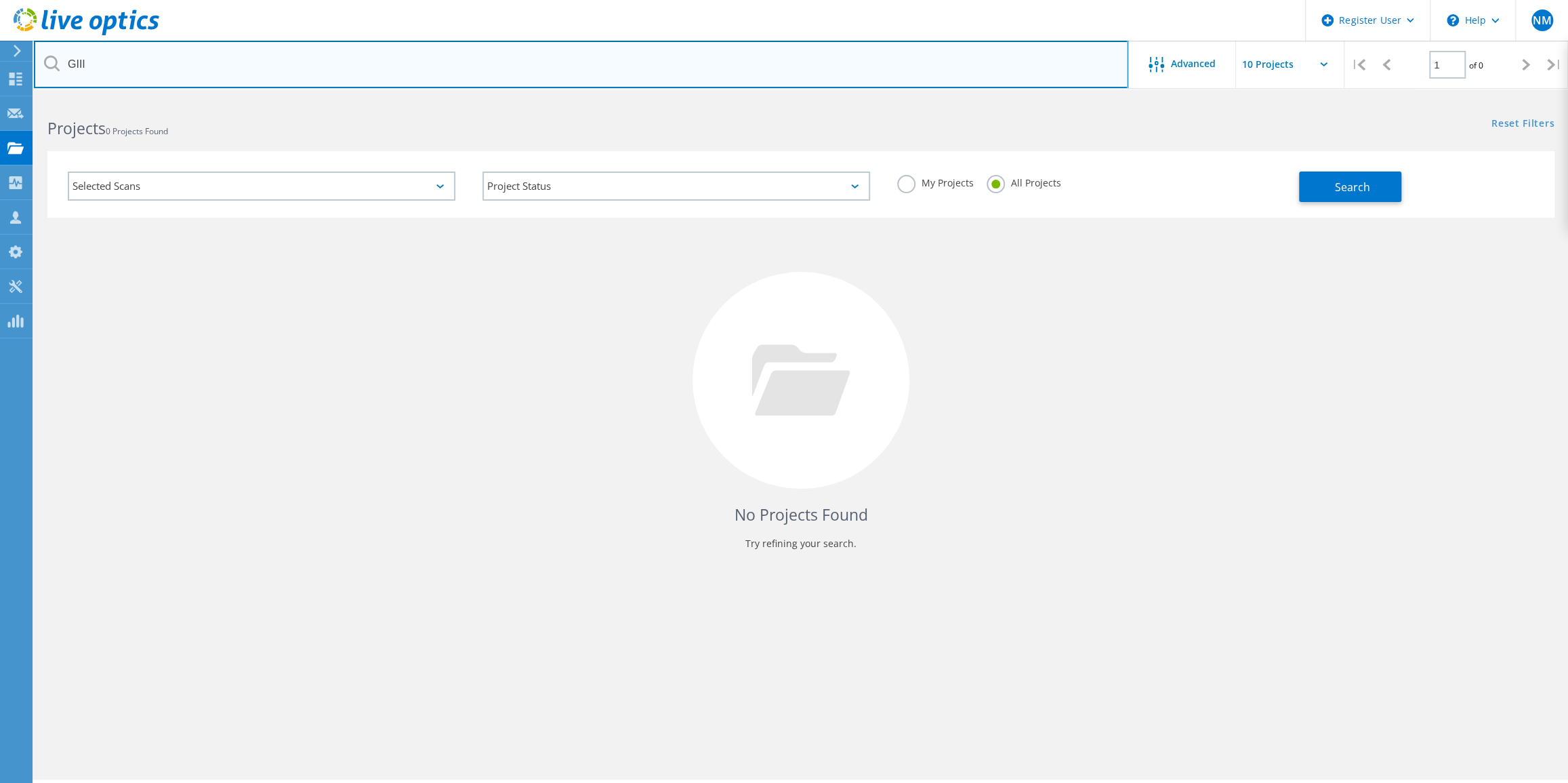
click at [413, 59] on input "GIII" at bounding box center [580, 65] width 1094 height 48
type input "Gms"
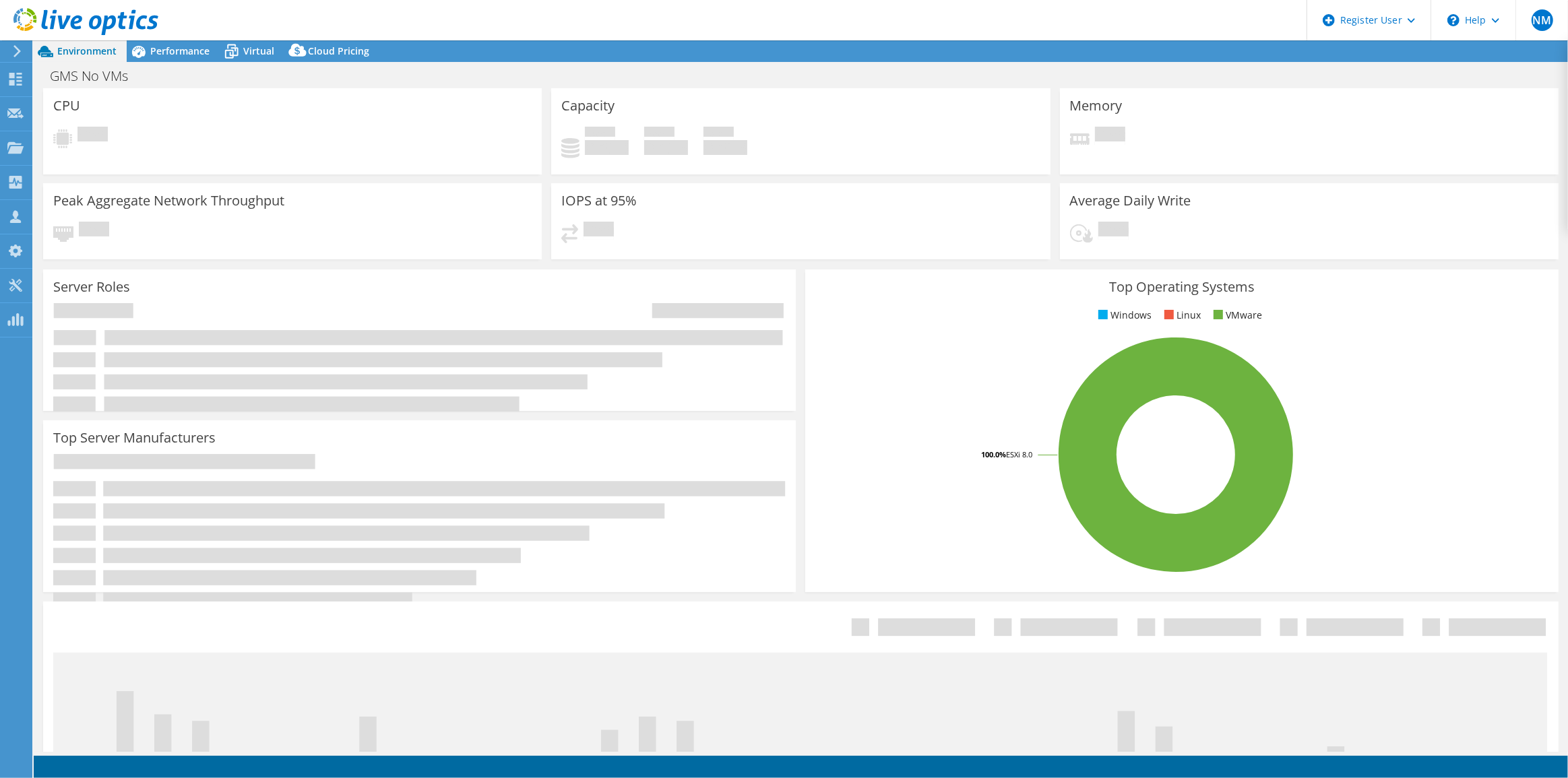
select select "USD"
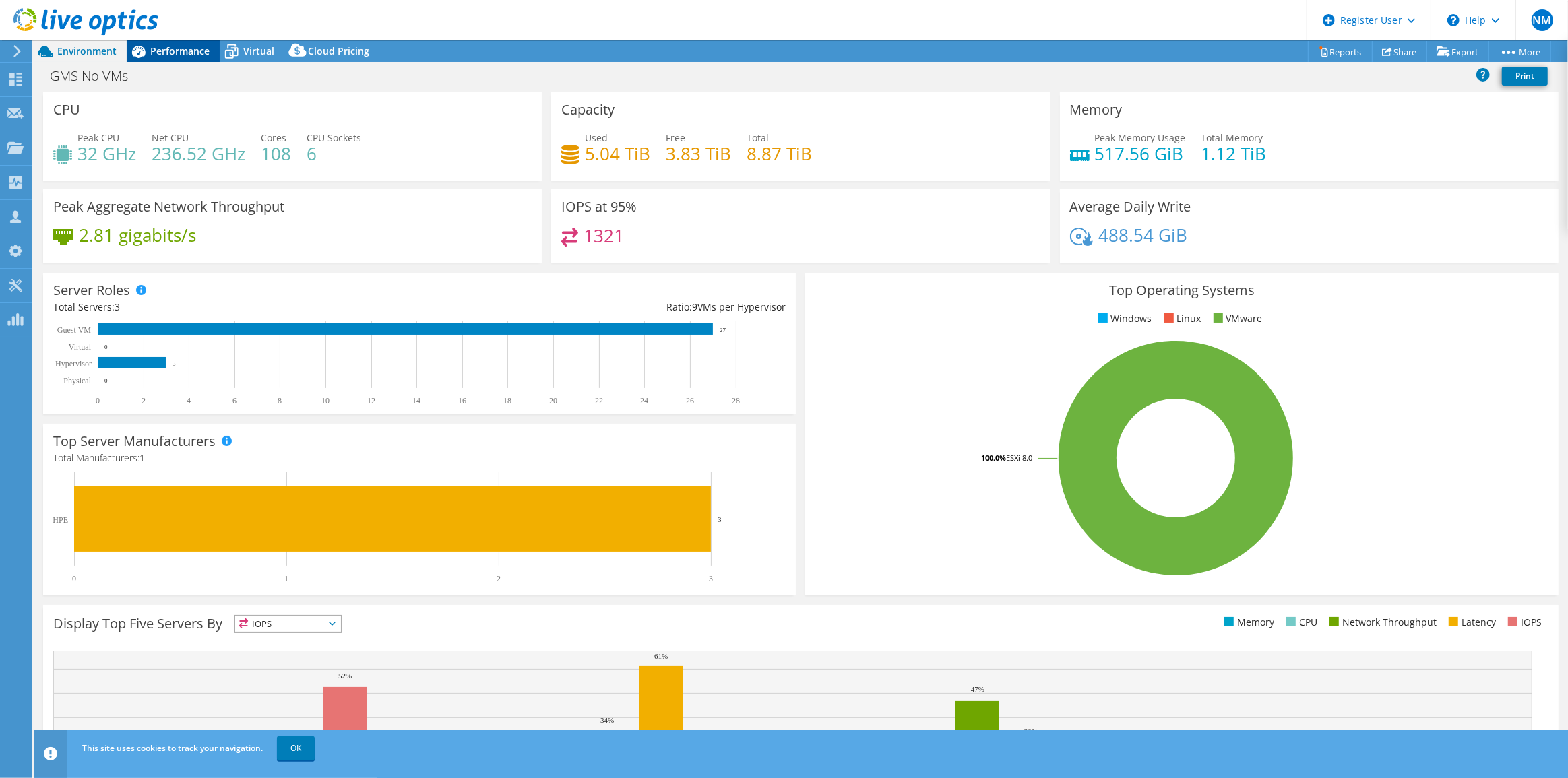
click at [177, 51] on span "Performance" at bounding box center [180, 50] width 59 height 12
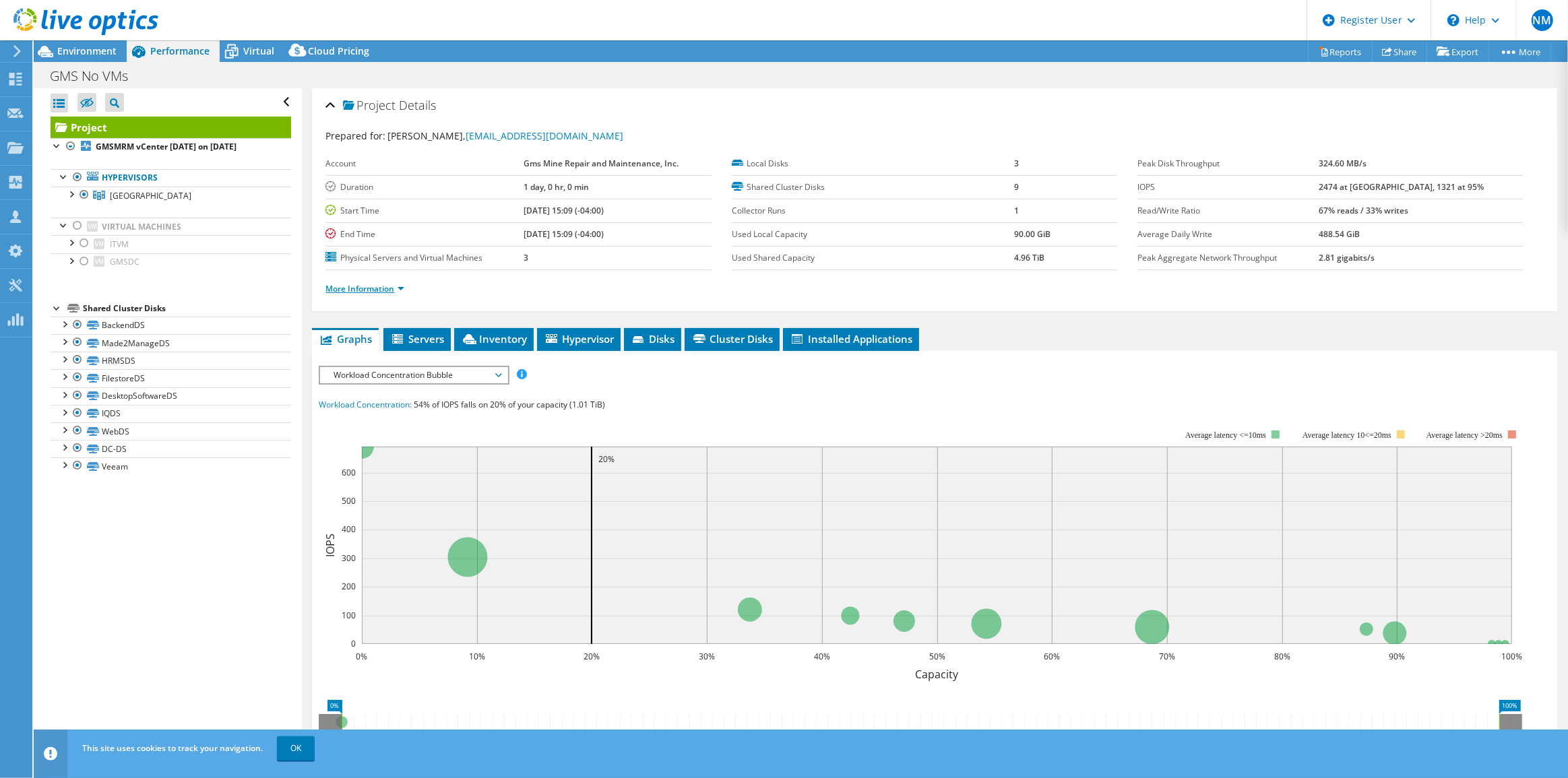
click at [383, 283] on link "More Information" at bounding box center [364, 289] width 79 height 11
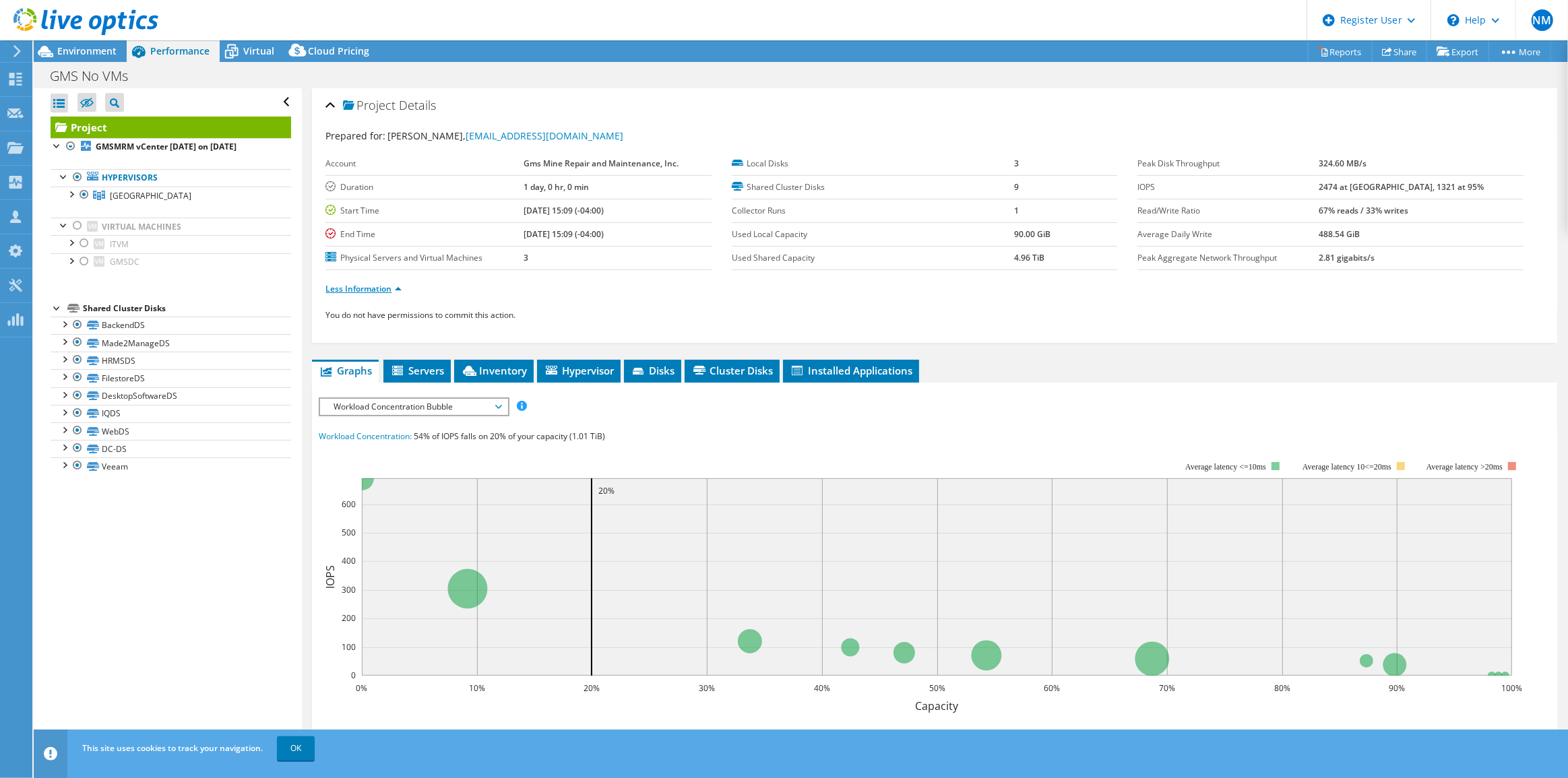
click at [375, 283] on link "Less Information" at bounding box center [363, 289] width 76 height 11
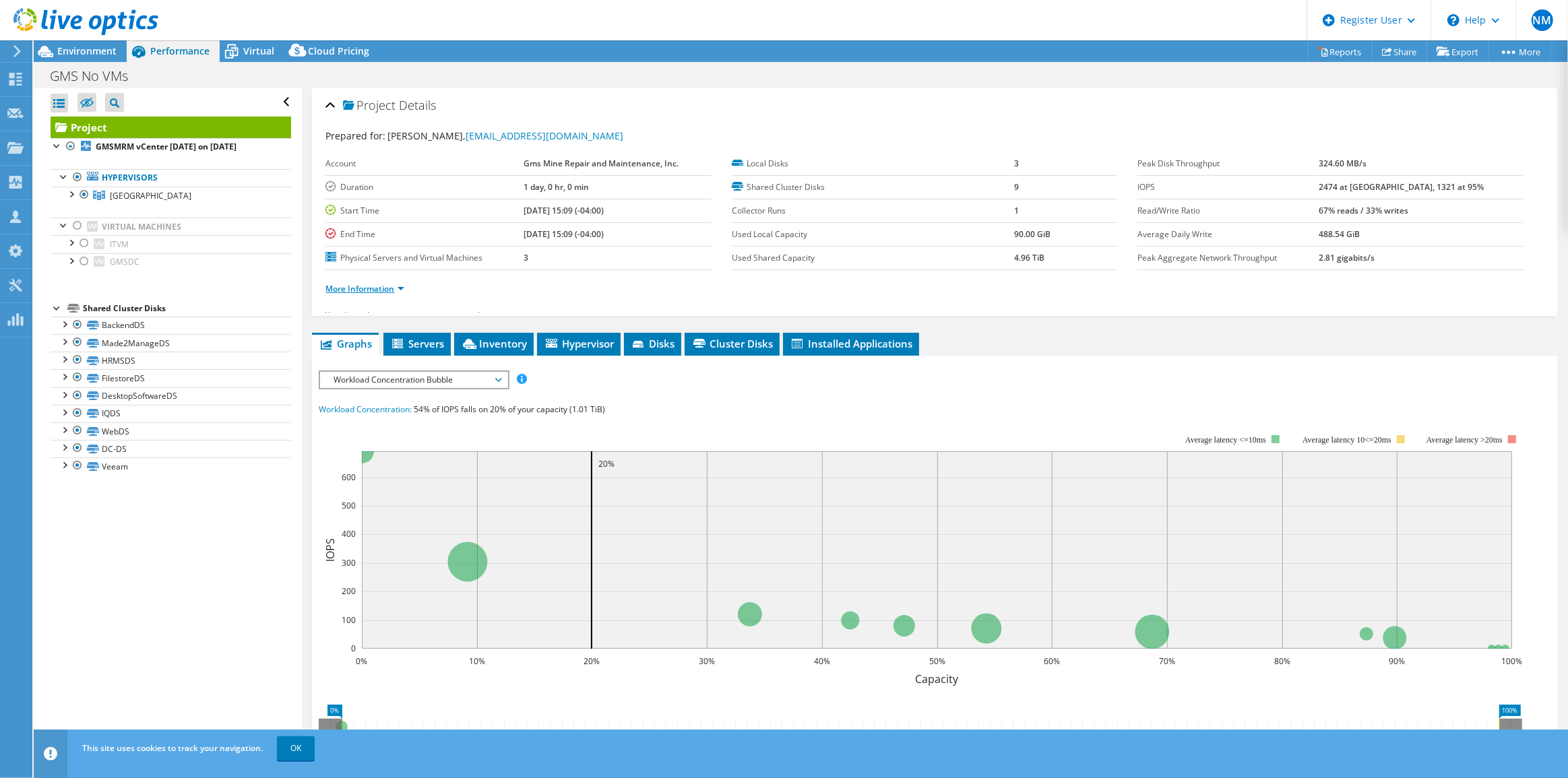
click at [375, 283] on link "More Information" at bounding box center [364, 289] width 79 height 11
